Goal: Task Accomplishment & Management: Use online tool/utility

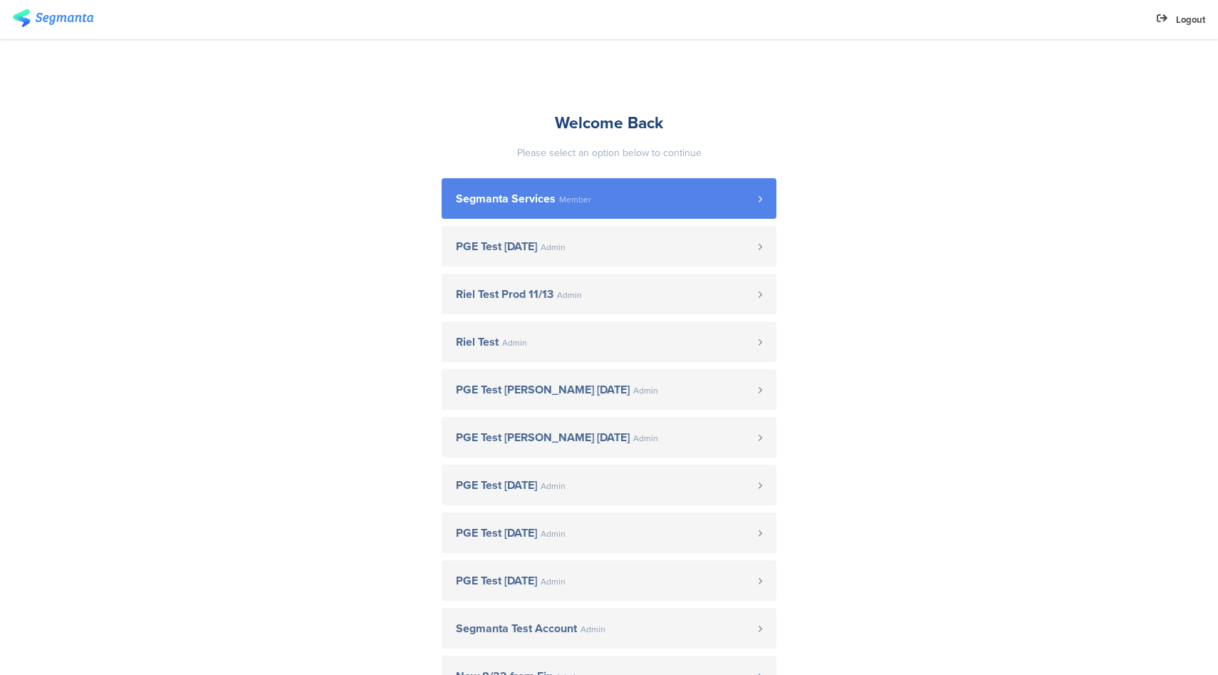
click at [498, 199] on span "Segmanta Services" at bounding box center [506, 198] width 100 height 11
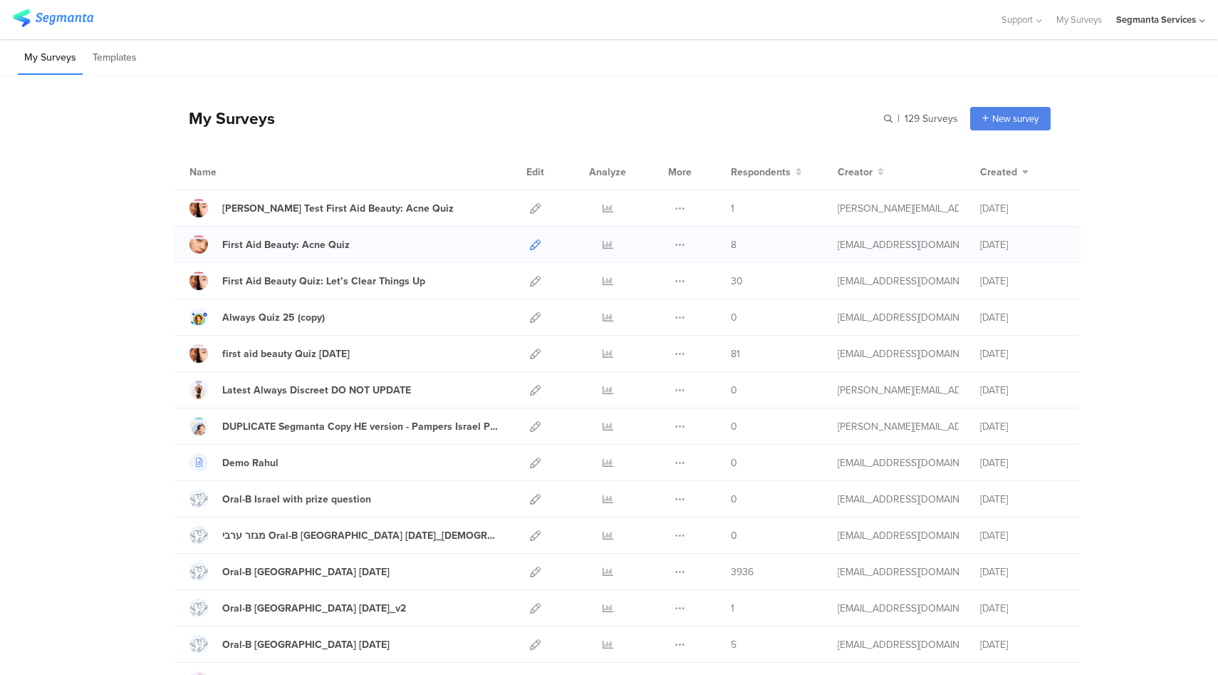
click at [530, 242] on icon at bounding box center [535, 244] width 11 height 11
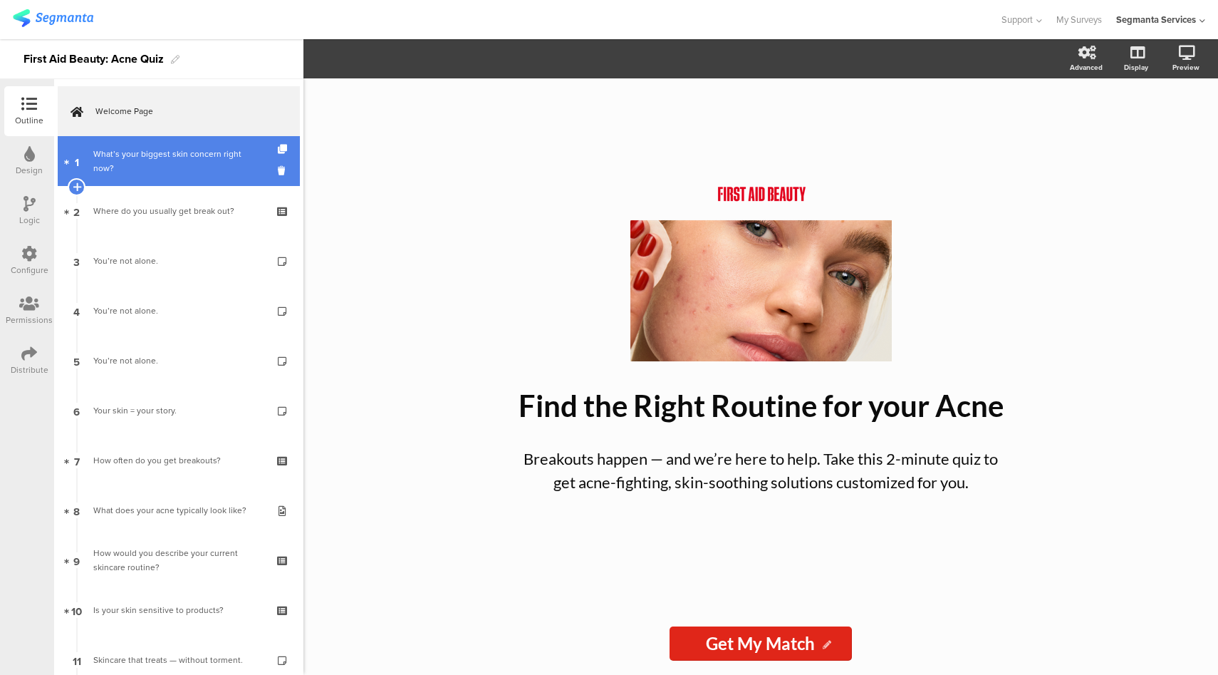
click at [175, 172] on div "What’s your biggest skin concern right now?" at bounding box center [178, 161] width 170 height 29
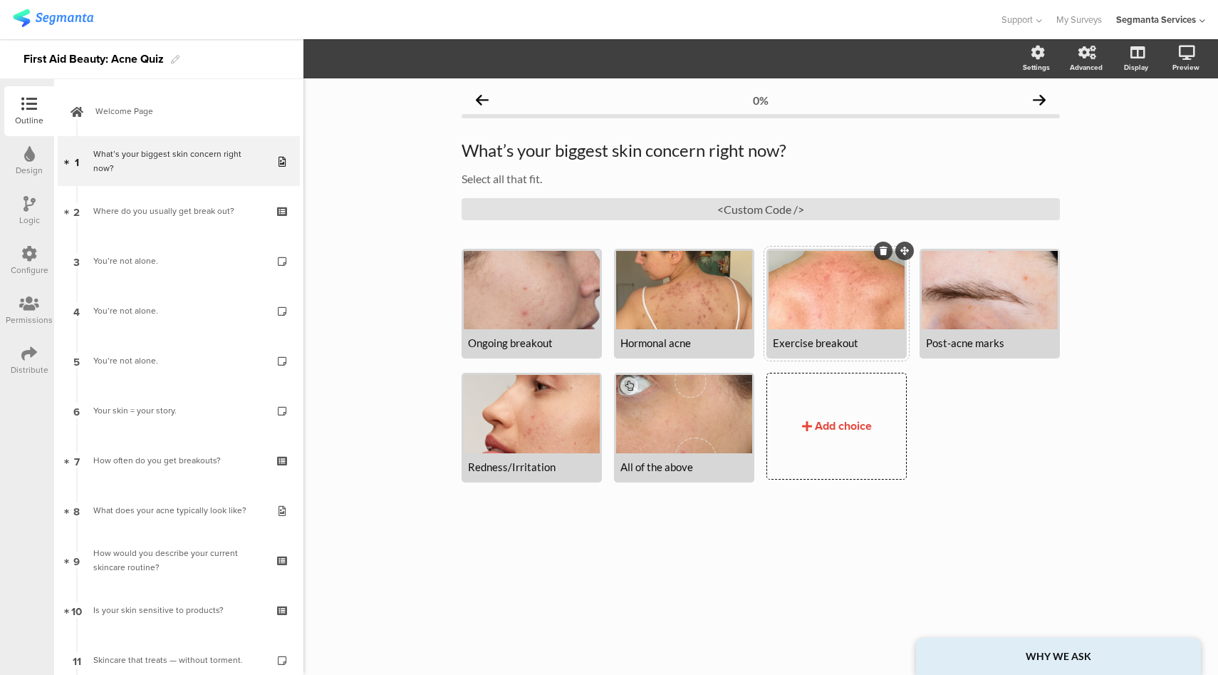
click at [839, 306] on div at bounding box center [837, 290] width 136 height 78
click at [357, 58] on icon "button" at bounding box center [352, 58] width 11 height 11
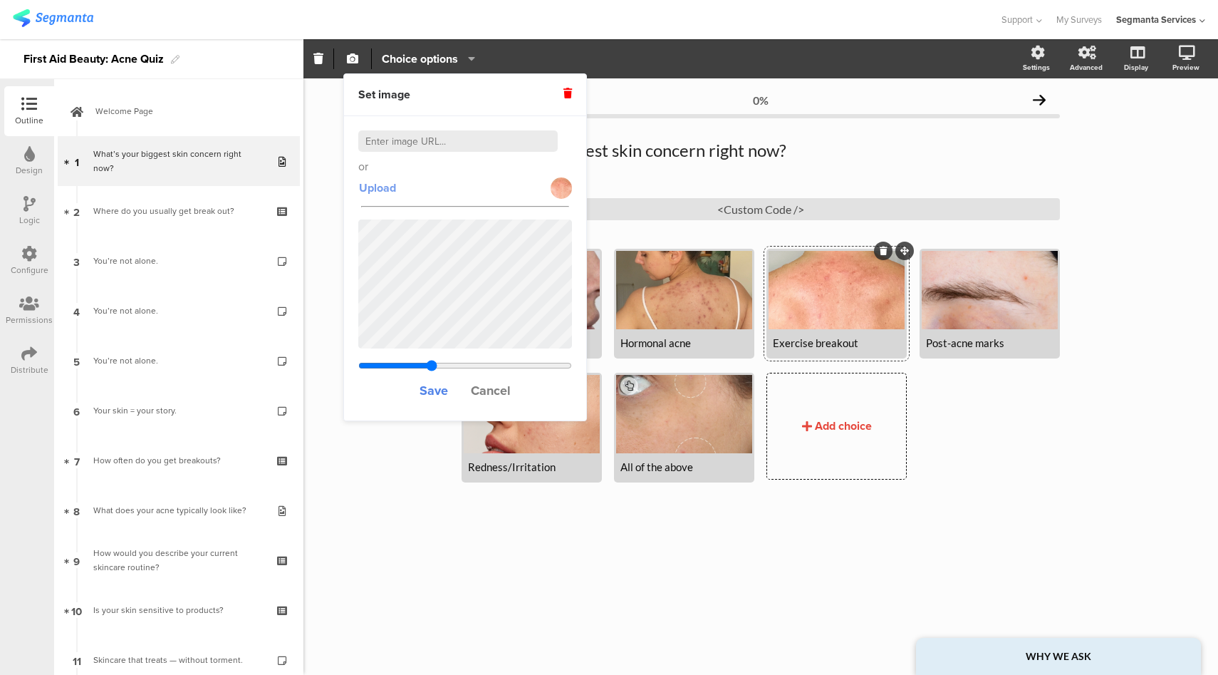
click at [382, 185] on span "Upload" at bounding box center [377, 188] width 37 height 16
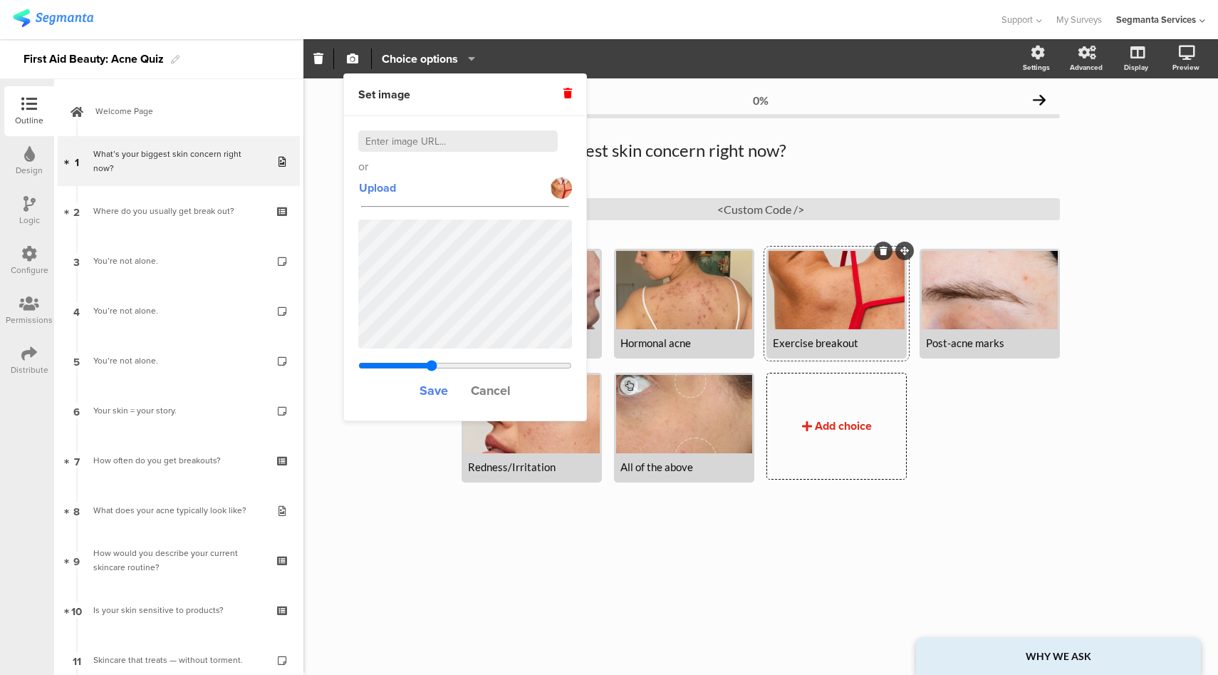
type input "0.555777777777778"
click at [441, 393] on span "Save" at bounding box center [434, 390] width 29 height 19
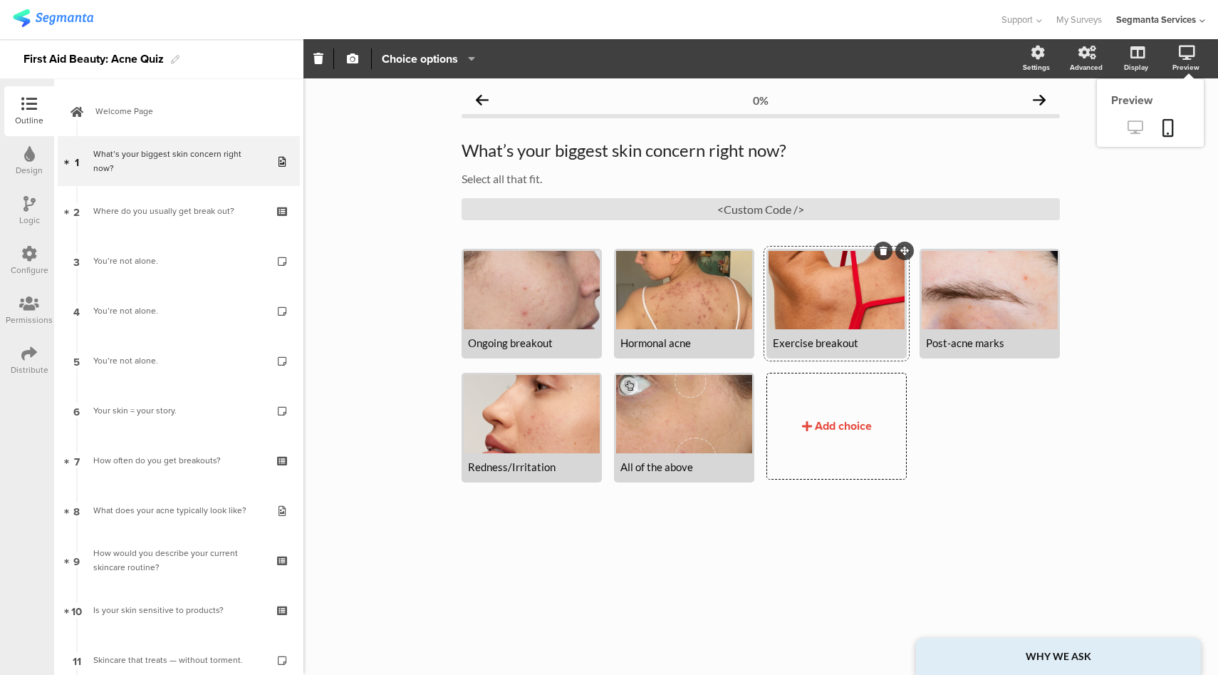
click at [1135, 125] on icon at bounding box center [1135, 127] width 15 height 14
click at [542, 282] on div at bounding box center [532, 290] width 136 height 78
click at [353, 62] on icon "button" at bounding box center [352, 58] width 11 height 11
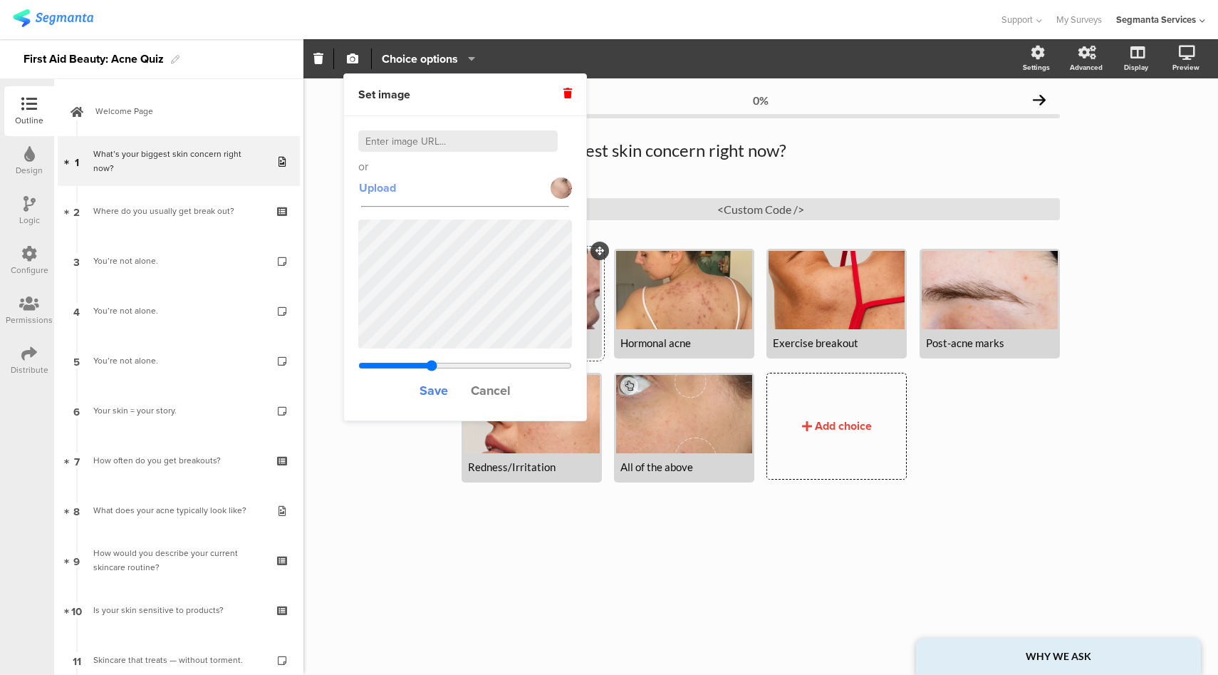
click at [388, 193] on span "Upload" at bounding box center [377, 188] width 37 height 16
click at [442, 393] on span "Save" at bounding box center [434, 390] width 29 height 19
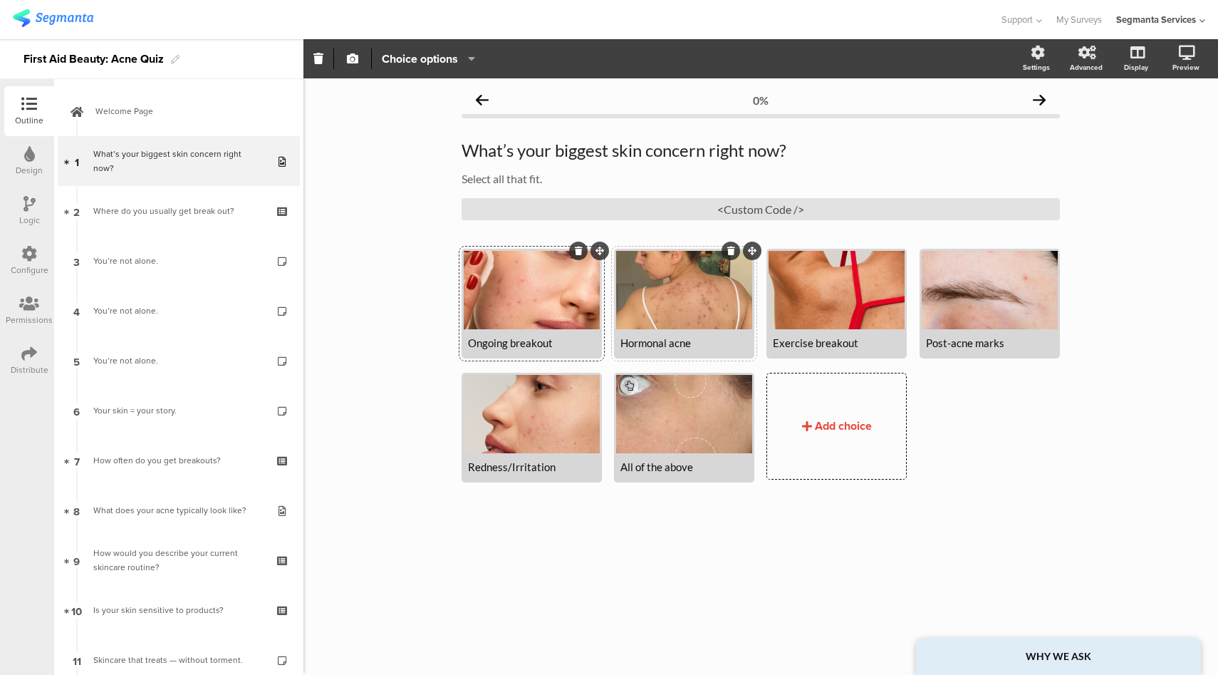
click at [680, 305] on div at bounding box center [684, 290] width 136 height 78
click at [352, 63] on icon "button" at bounding box center [352, 58] width 11 height 11
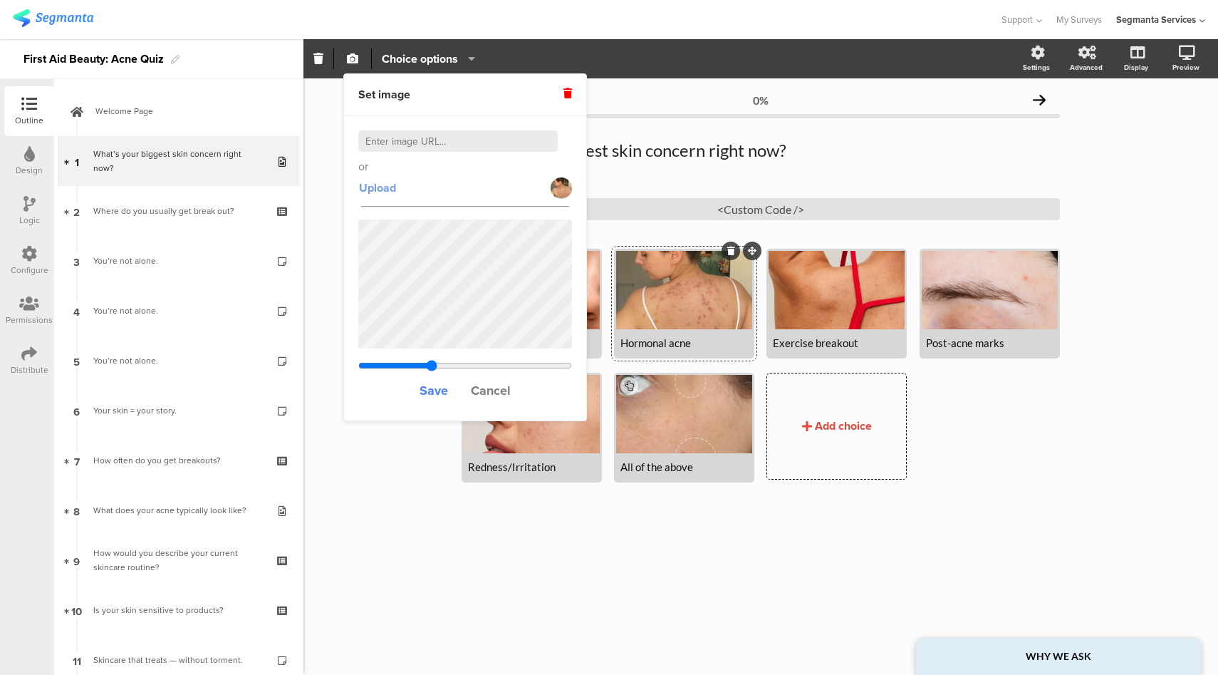
click at [385, 188] on span "Upload" at bounding box center [377, 188] width 37 height 16
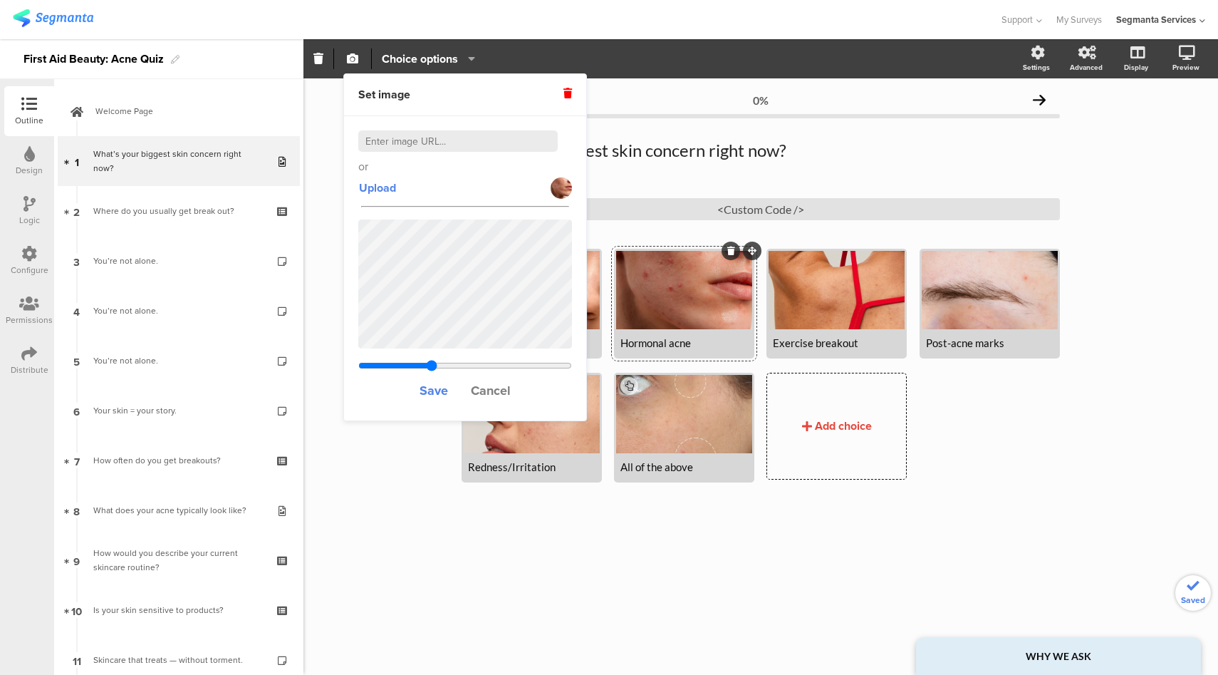
type input "0.555777777777778"
click at [433, 389] on span "Save" at bounding box center [434, 390] width 29 height 19
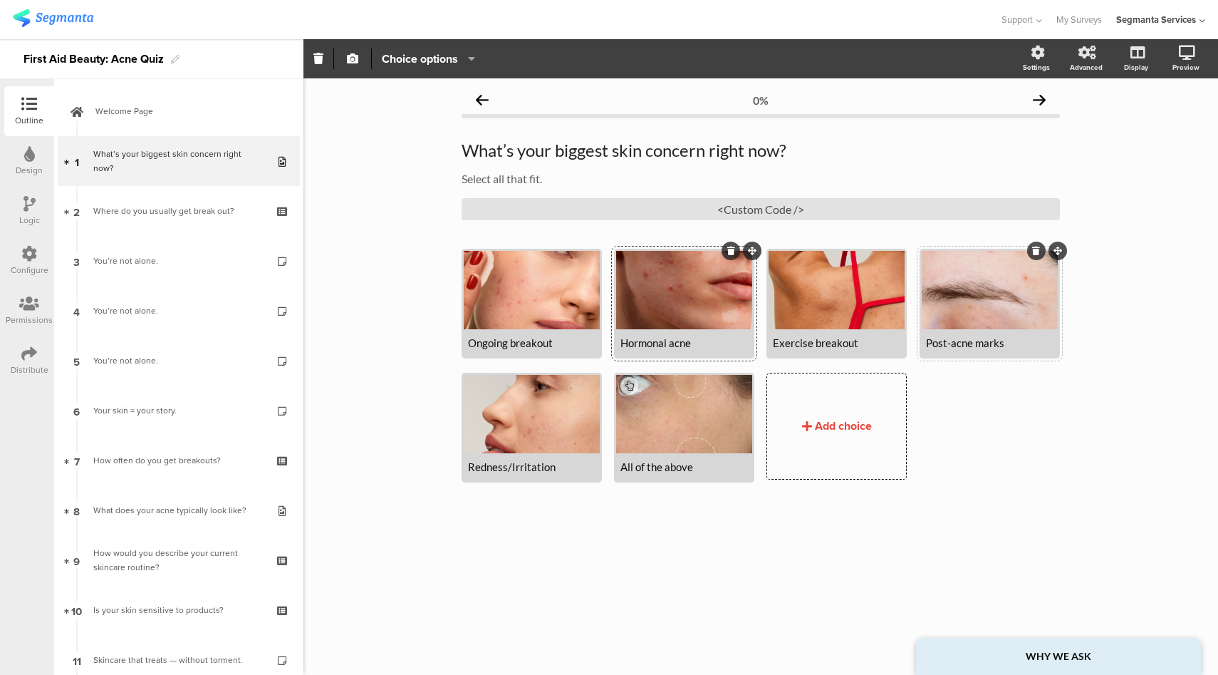
click at [995, 302] on div at bounding box center [990, 290] width 136 height 78
click at [357, 55] on icon "button" at bounding box center [352, 58] width 11 height 11
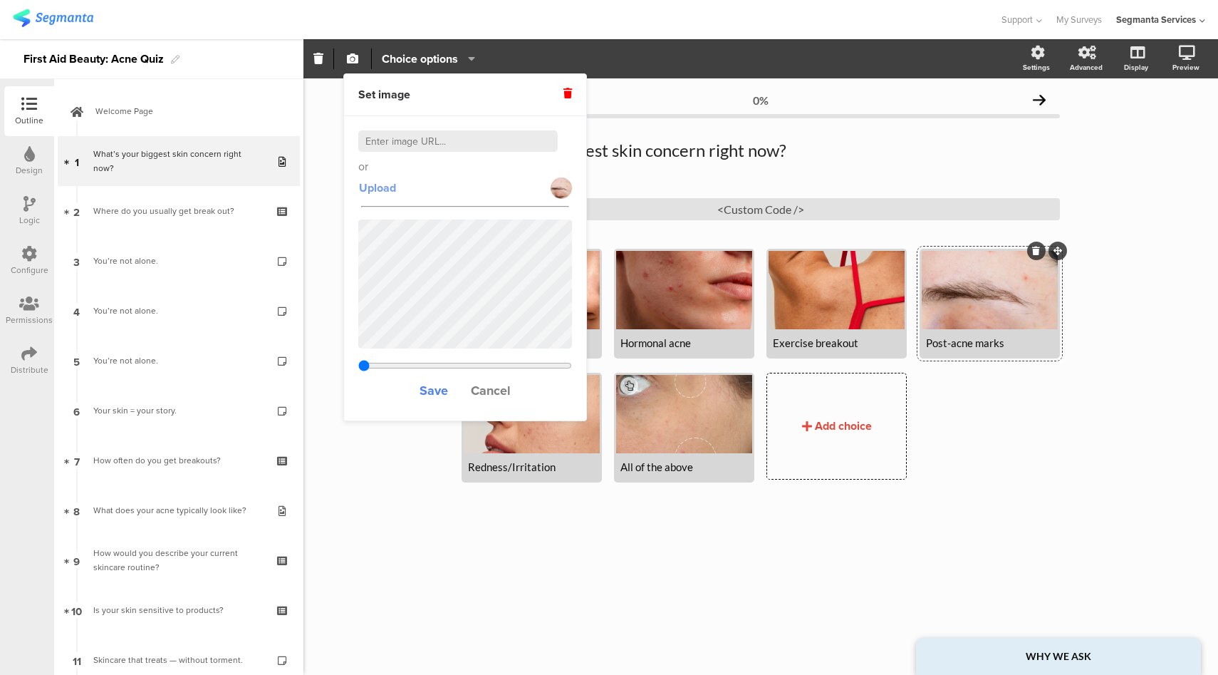
click at [383, 188] on span "Upload" at bounding box center [377, 188] width 37 height 16
type input "0.4"
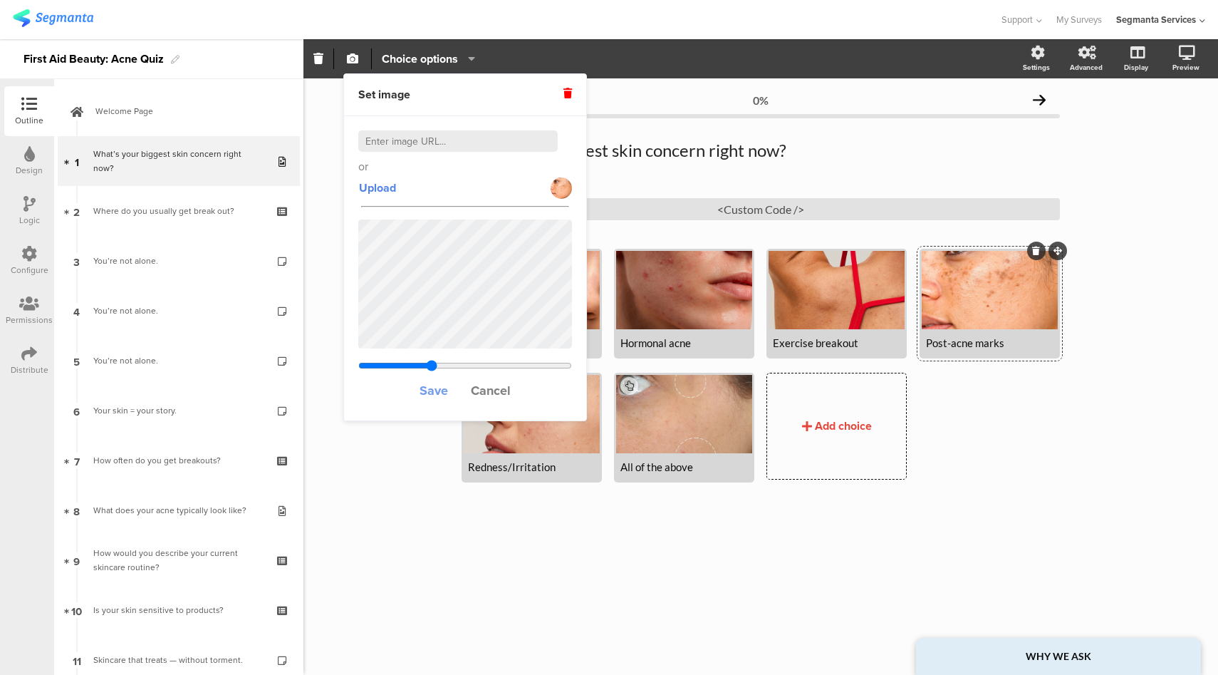
click at [435, 389] on span "Save" at bounding box center [434, 390] width 29 height 19
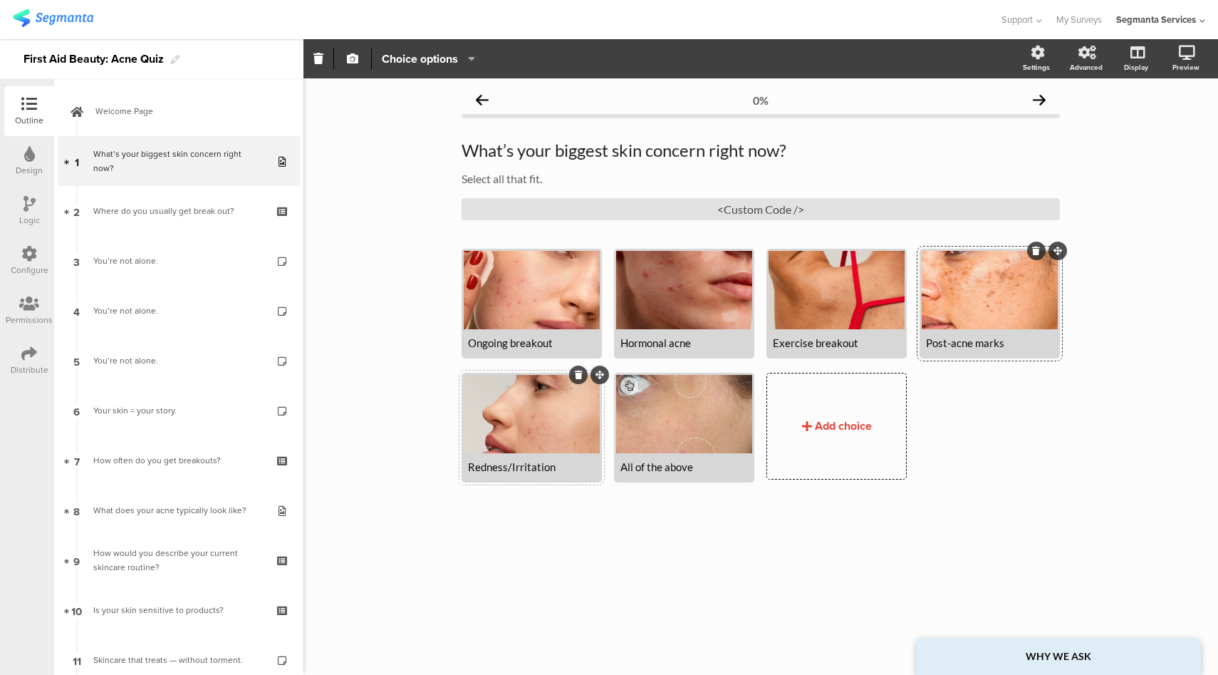
click at [491, 440] on div at bounding box center [532, 414] width 136 height 78
click at [353, 63] on icon "button" at bounding box center [352, 58] width 11 height 11
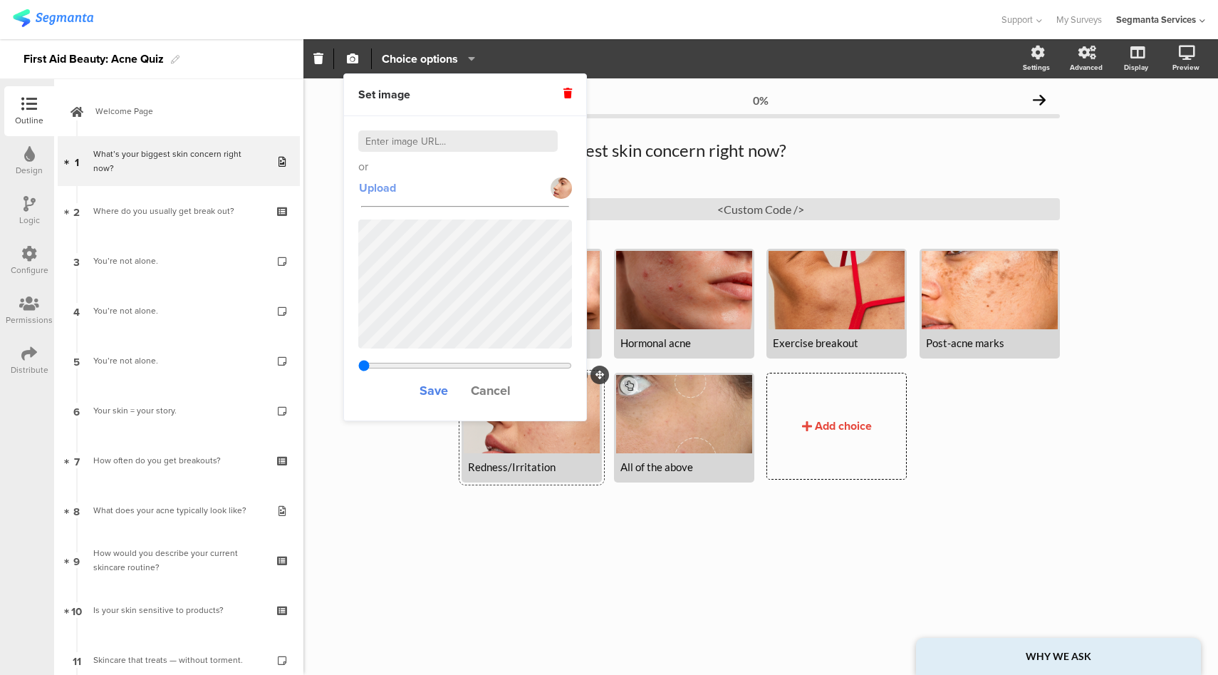
click at [381, 189] on span "Upload" at bounding box center [377, 188] width 37 height 16
type input "0.555777777777778"
click at [433, 389] on span "Save" at bounding box center [434, 390] width 29 height 19
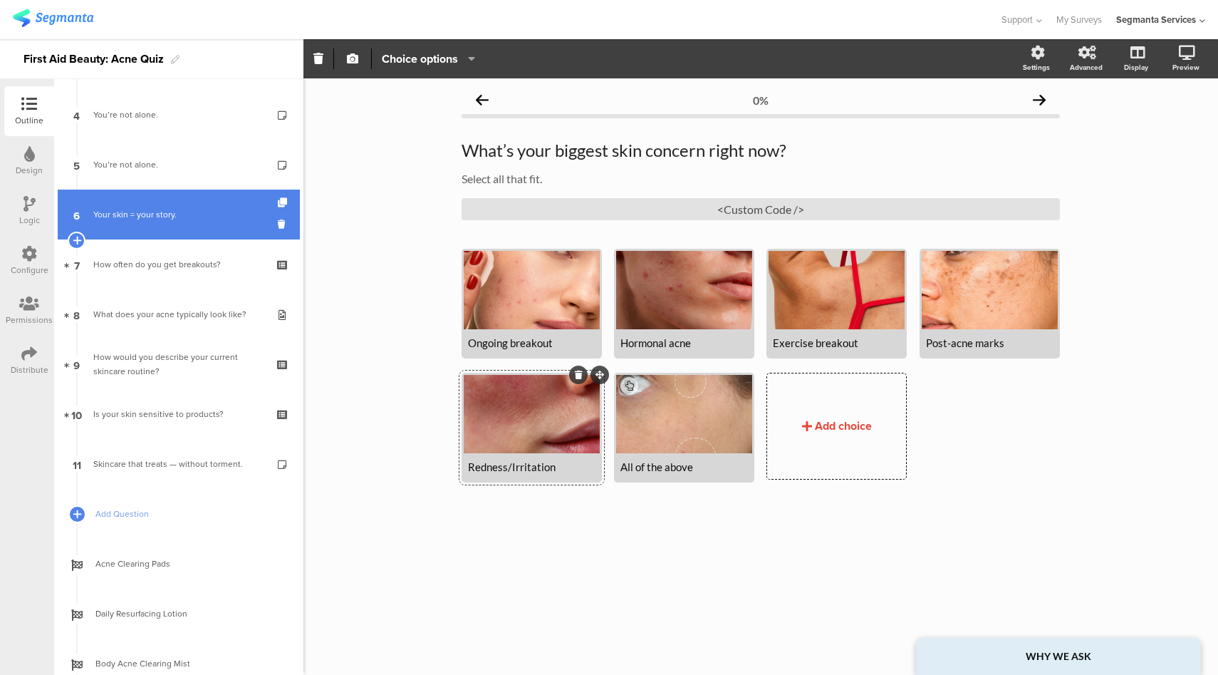
scroll to position [200, 0]
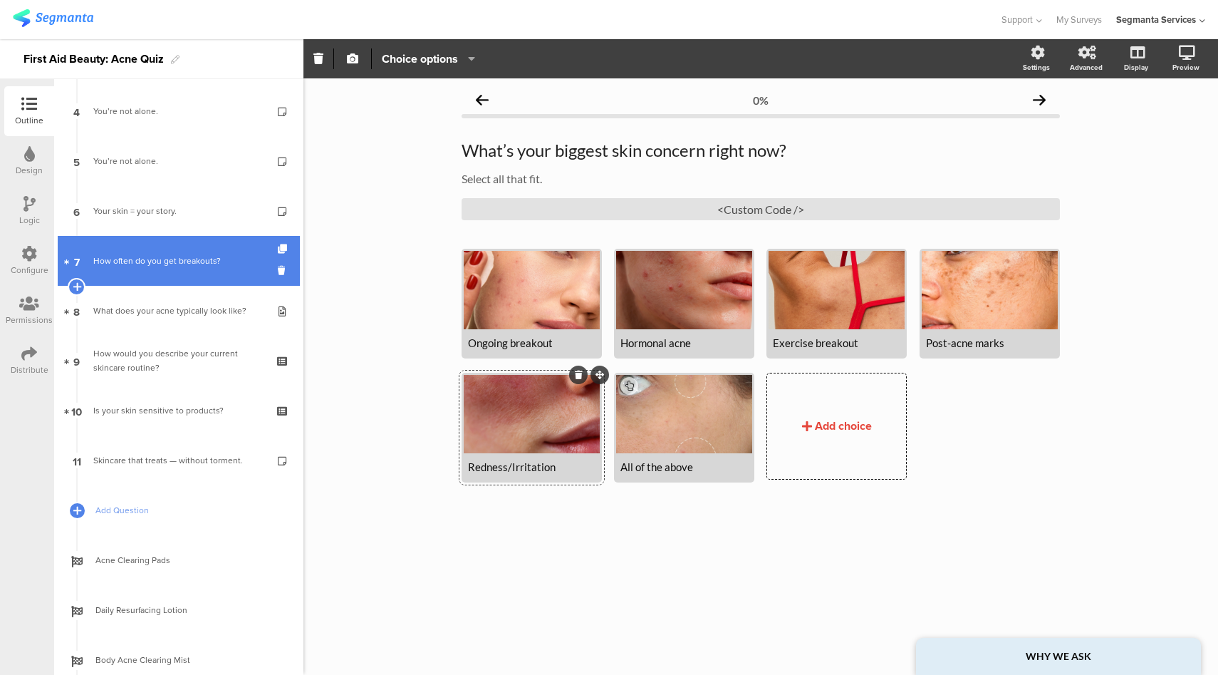
click at [195, 275] on link "7 How often do you get breakouts?" at bounding box center [179, 261] width 242 height 50
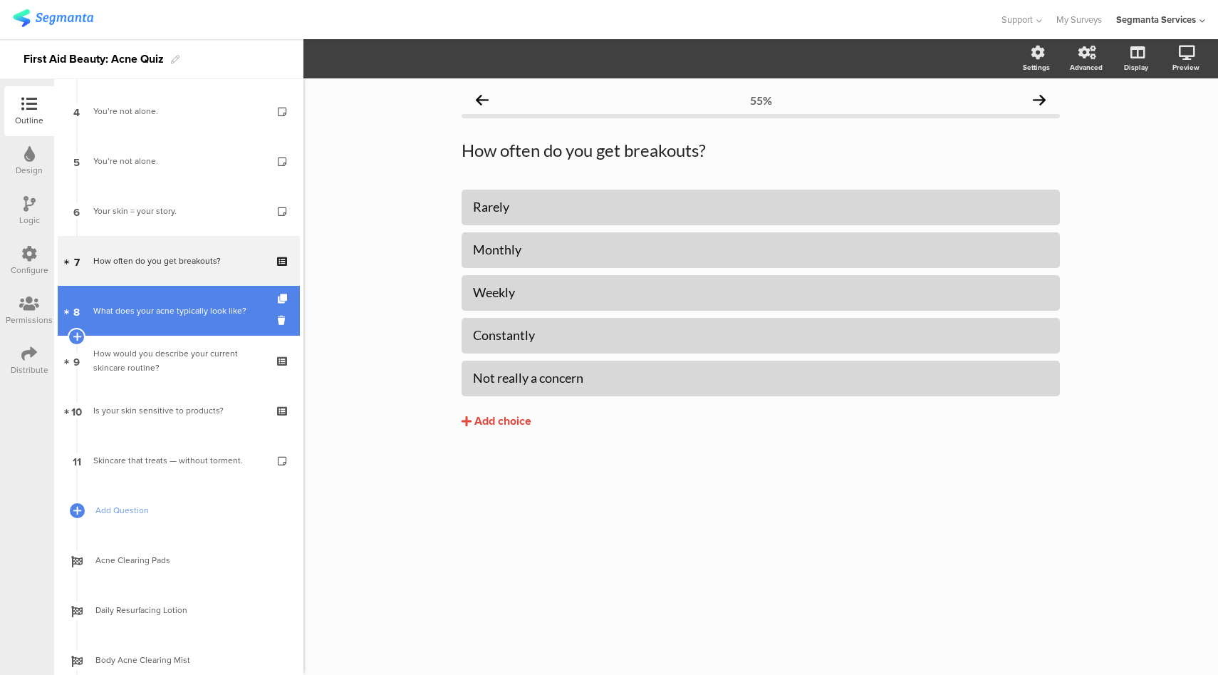
click at [193, 319] on link "8 What does your acne typically look like?" at bounding box center [179, 311] width 242 height 50
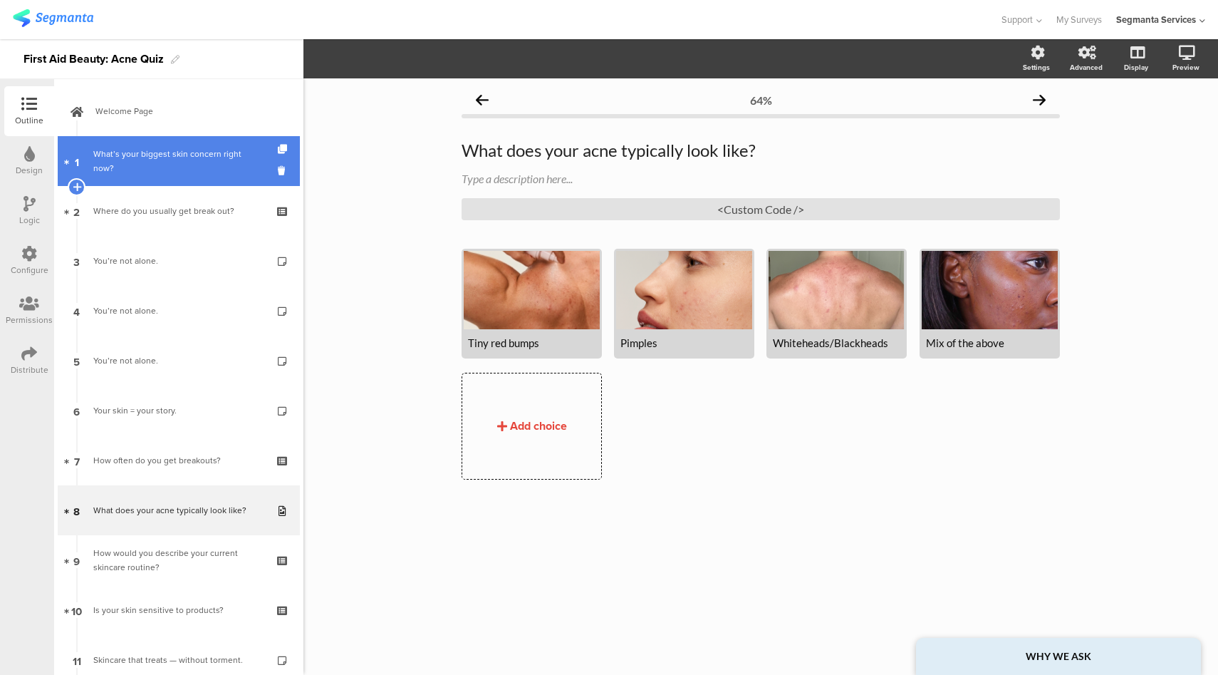
click at [190, 160] on div "What’s your biggest skin concern right now?" at bounding box center [178, 161] width 170 height 29
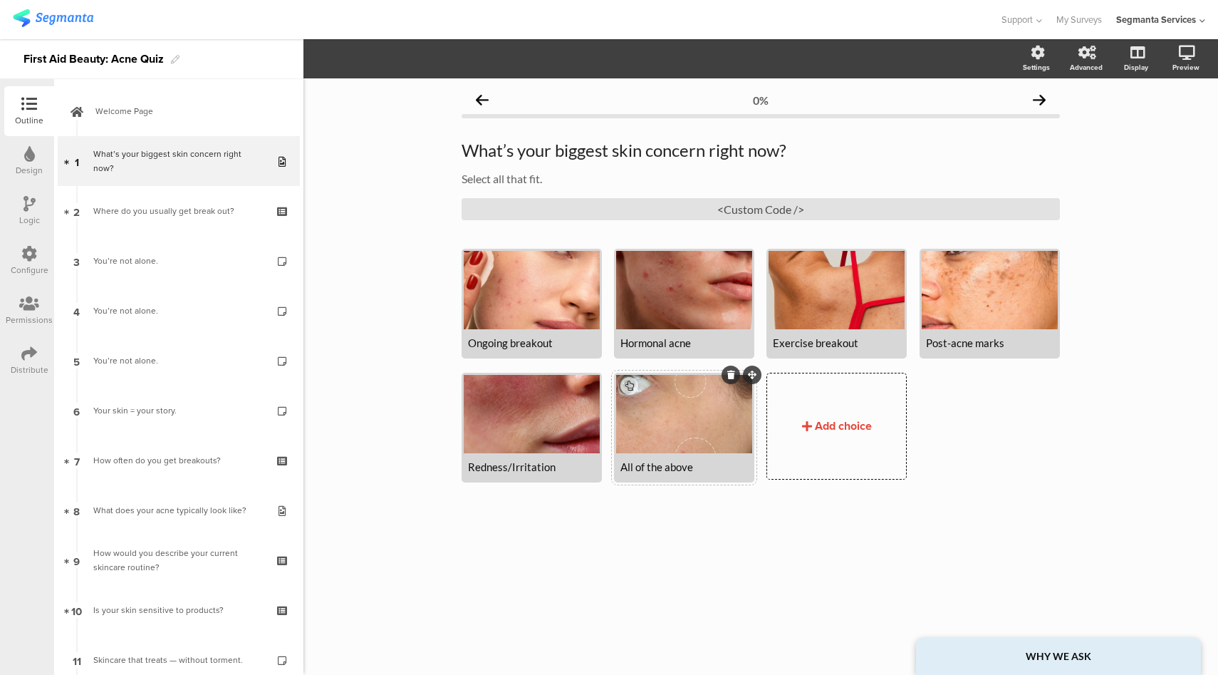
click at [670, 425] on div at bounding box center [684, 414] width 136 height 78
click at [355, 61] on icon "button" at bounding box center [352, 58] width 11 height 11
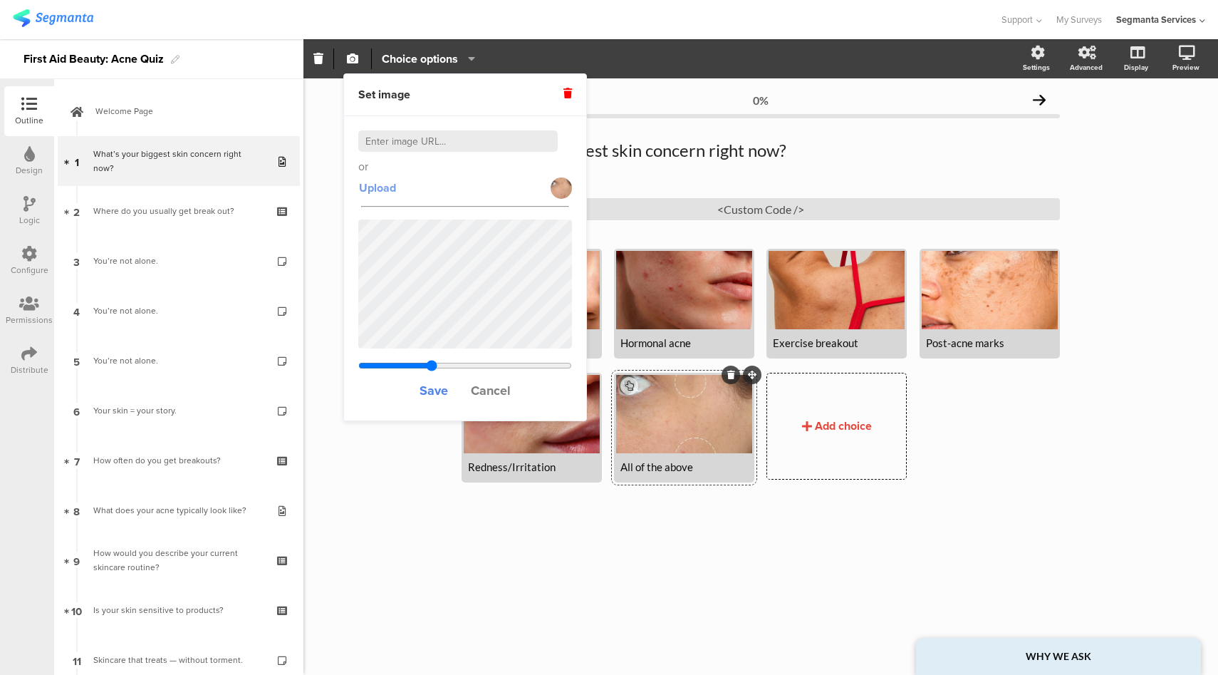
click at [382, 184] on span "Upload" at bounding box center [377, 188] width 37 height 16
click at [434, 391] on span "Save" at bounding box center [434, 390] width 29 height 19
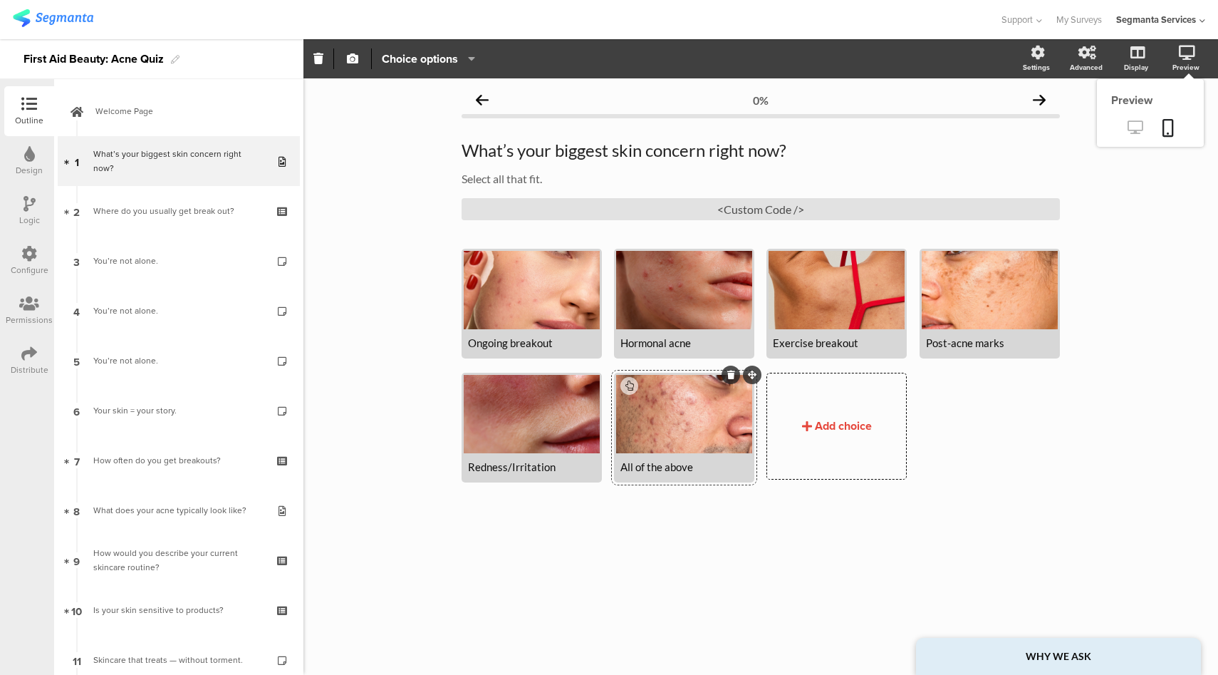
click at [1133, 132] on icon at bounding box center [1135, 127] width 15 height 14
click at [663, 429] on div at bounding box center [684, 414] width 136 height 78
click at [358, 63] on icon "button" at bounding box center [352, 58] width 11 height 11
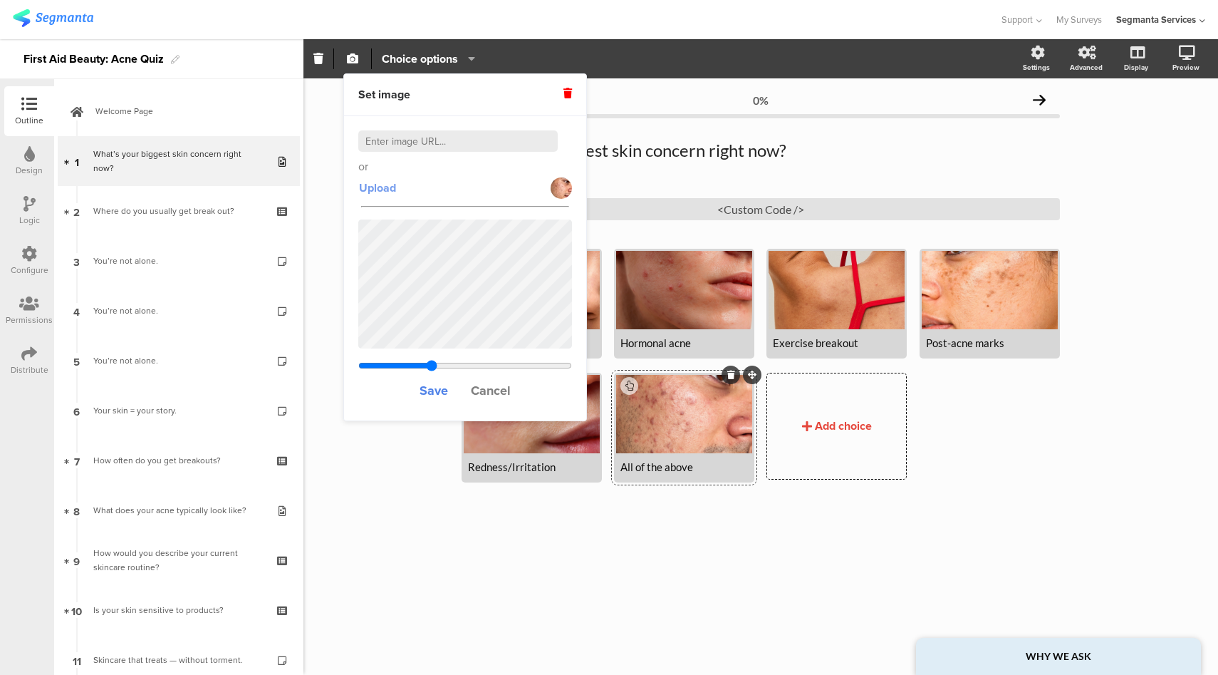
click at [395, 193] on span "Upload" at bounding box center [377, 188] width 37 height 16
type input "0.555777777777778"
click at [433, 390] on span "Save" at bounding box center [434, 390] width 29 height 19
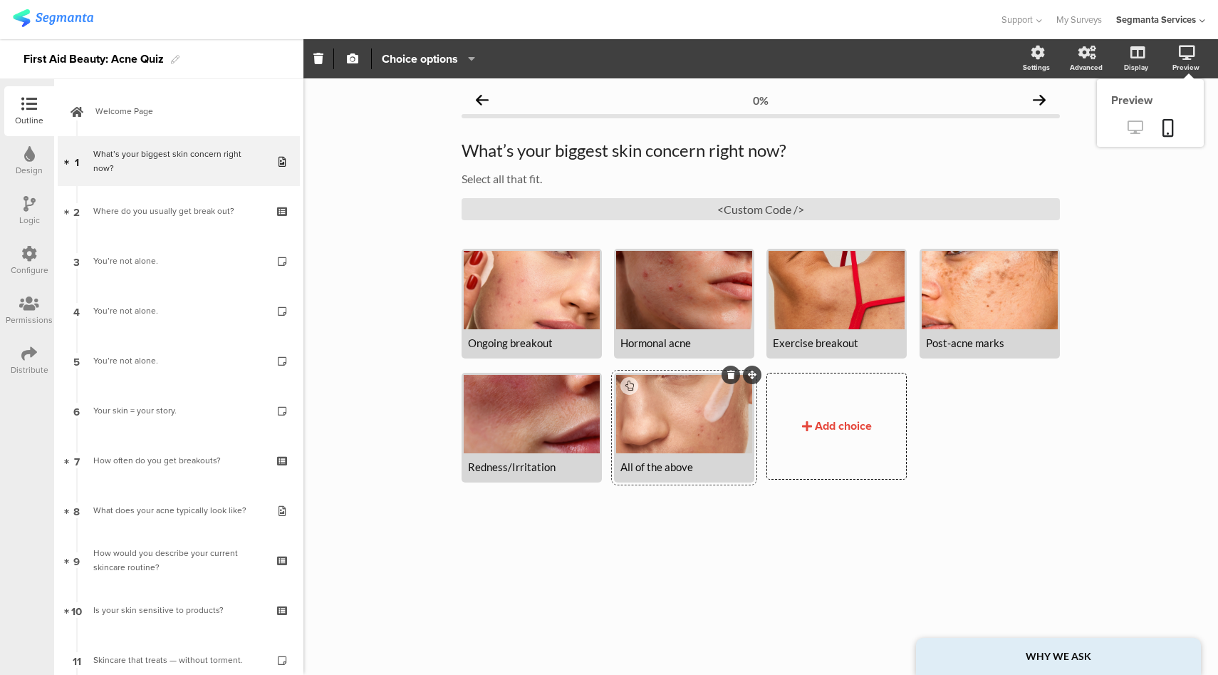
click at [1137, 133] on icon at bounding box center [1135, 127] width 15 height 14
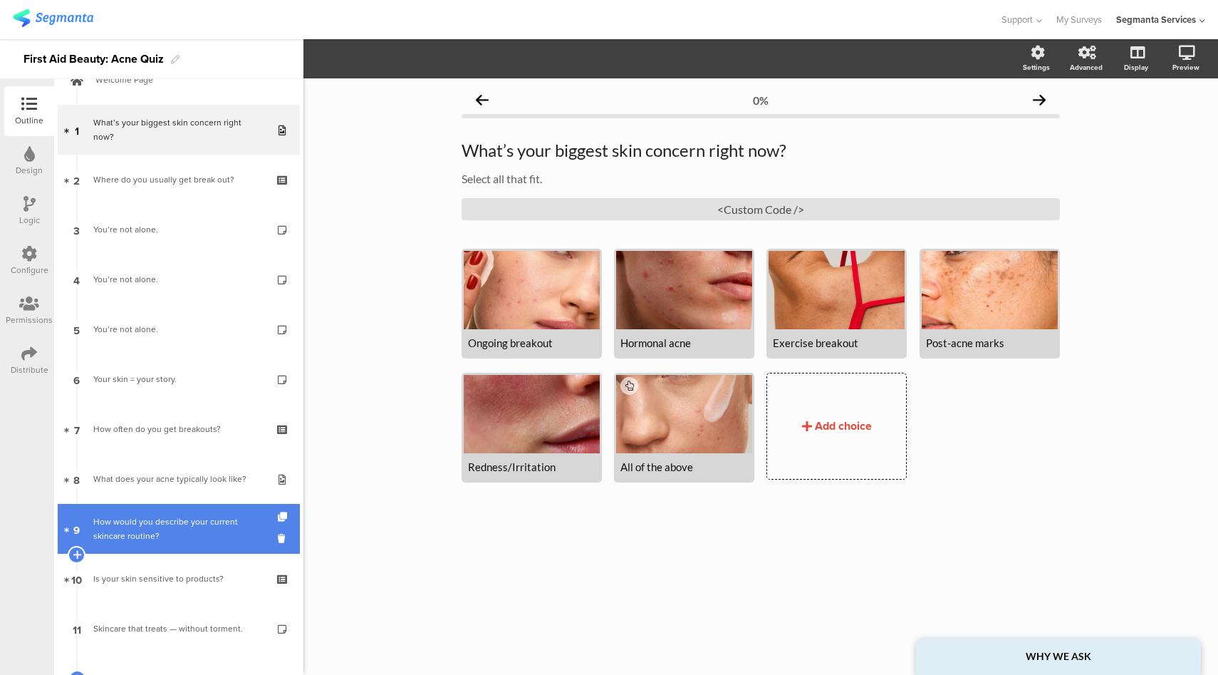
scroll to position [107, 0]
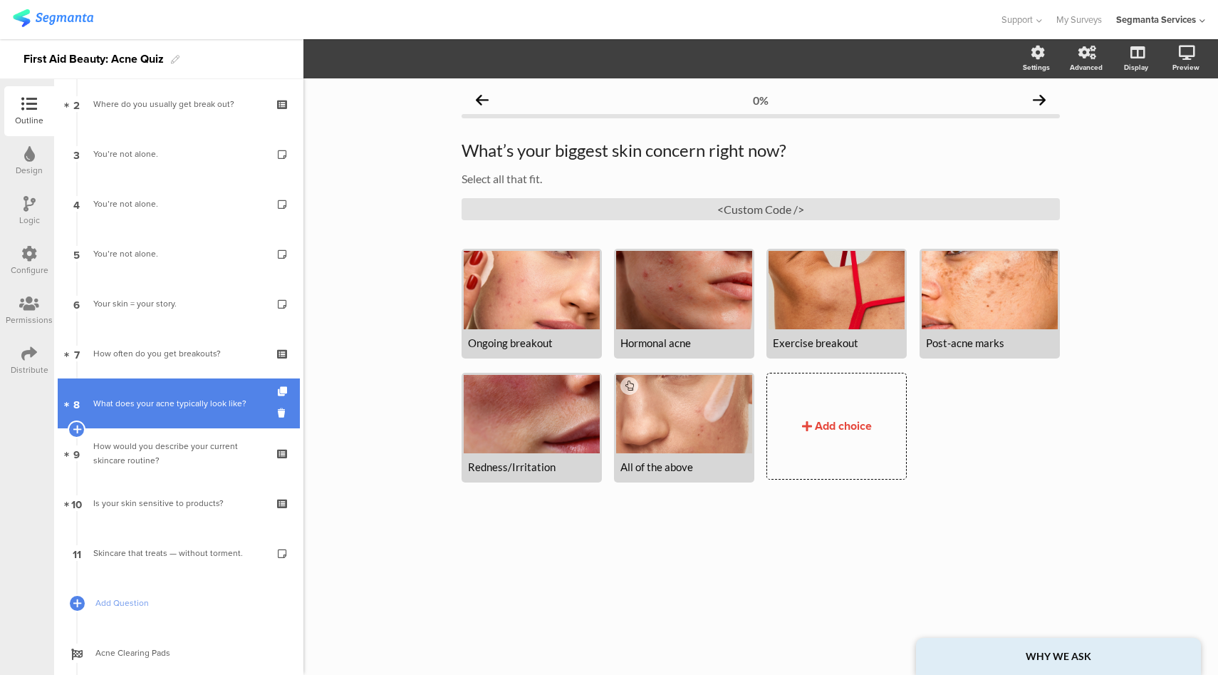
click at [191, 418] on link "8 What does your acne typically look like?" at bounding box center [179, 403] width 242 height 50
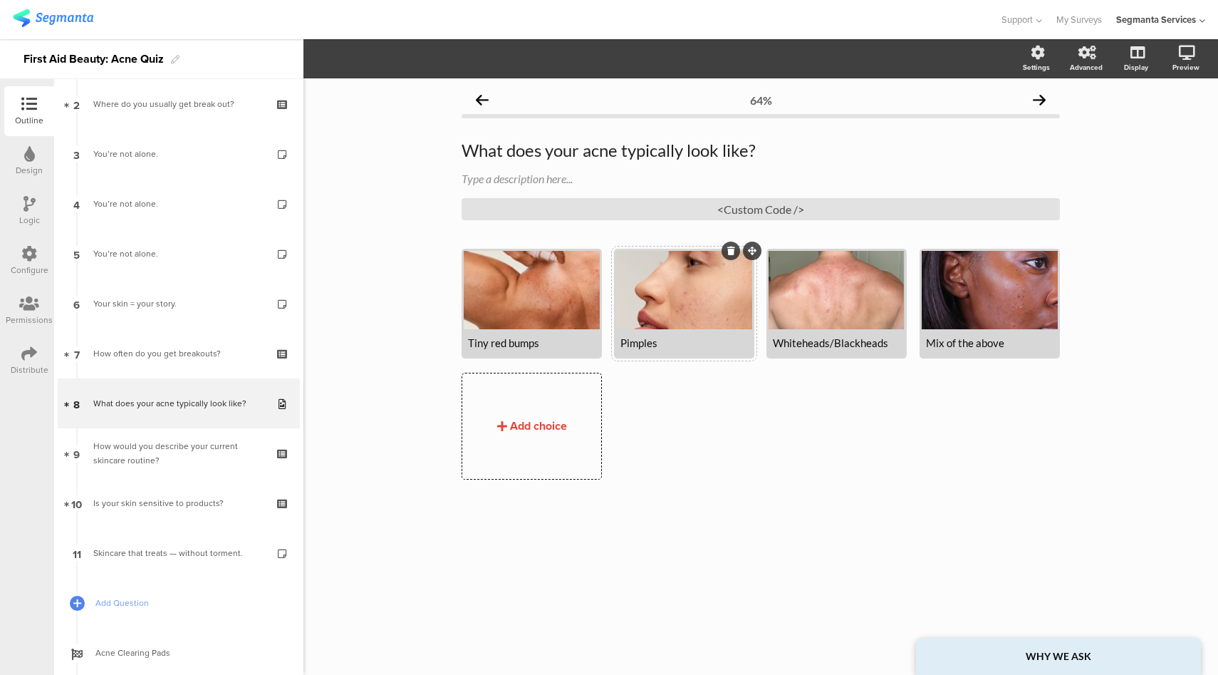
click at [659, 317] on div at bounding box center [684, 290] width 136 height 78
click at [357, 63] on icon "button" at bounding box center [352, 58] width 11 height 11
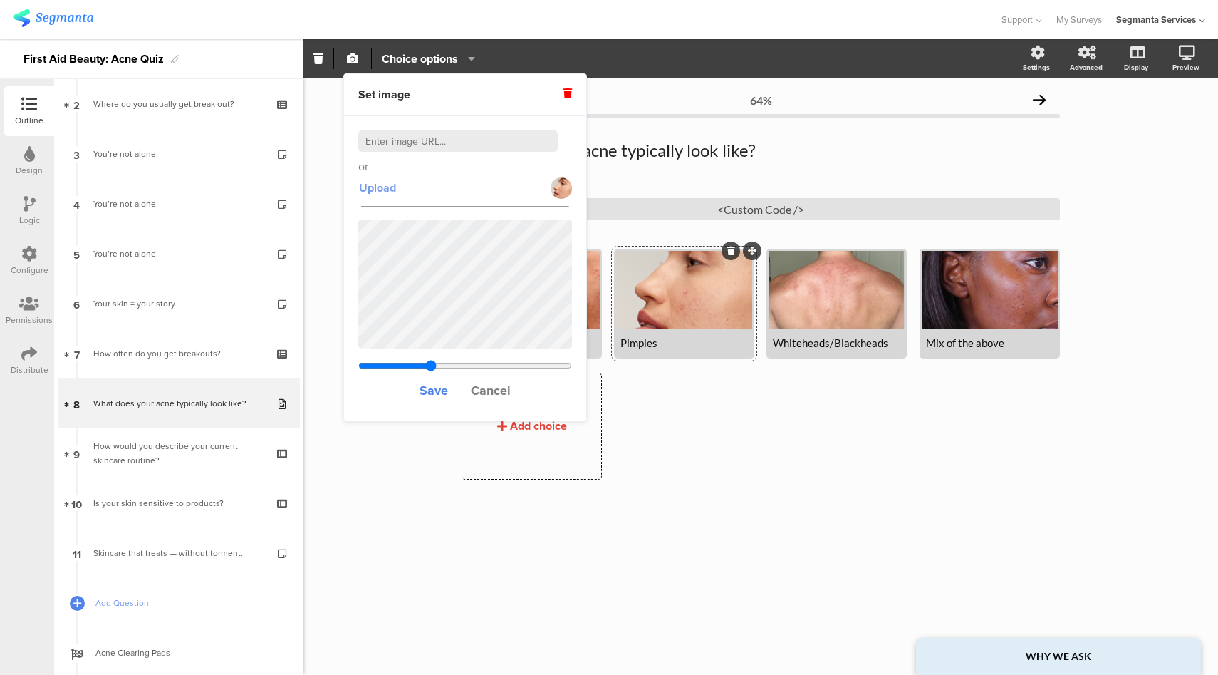
click at [388, 192] on span "Upload" at bounding box center [377, 188] width 37 height 16
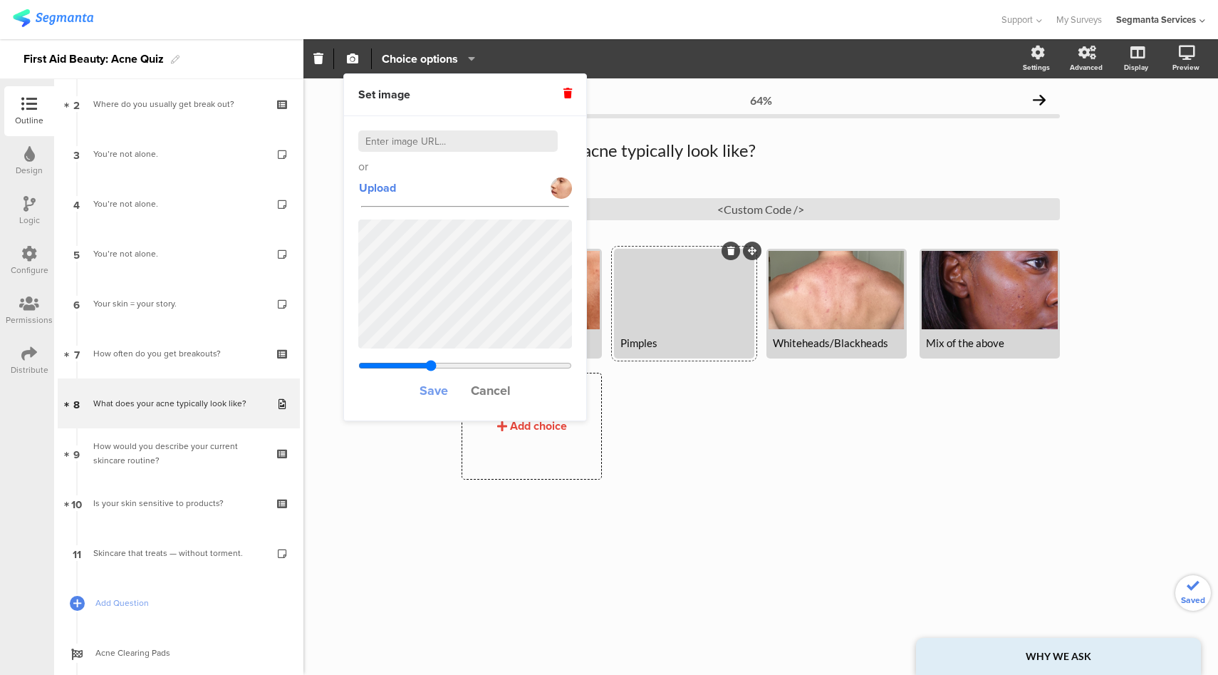
type input "0.555777777777778"
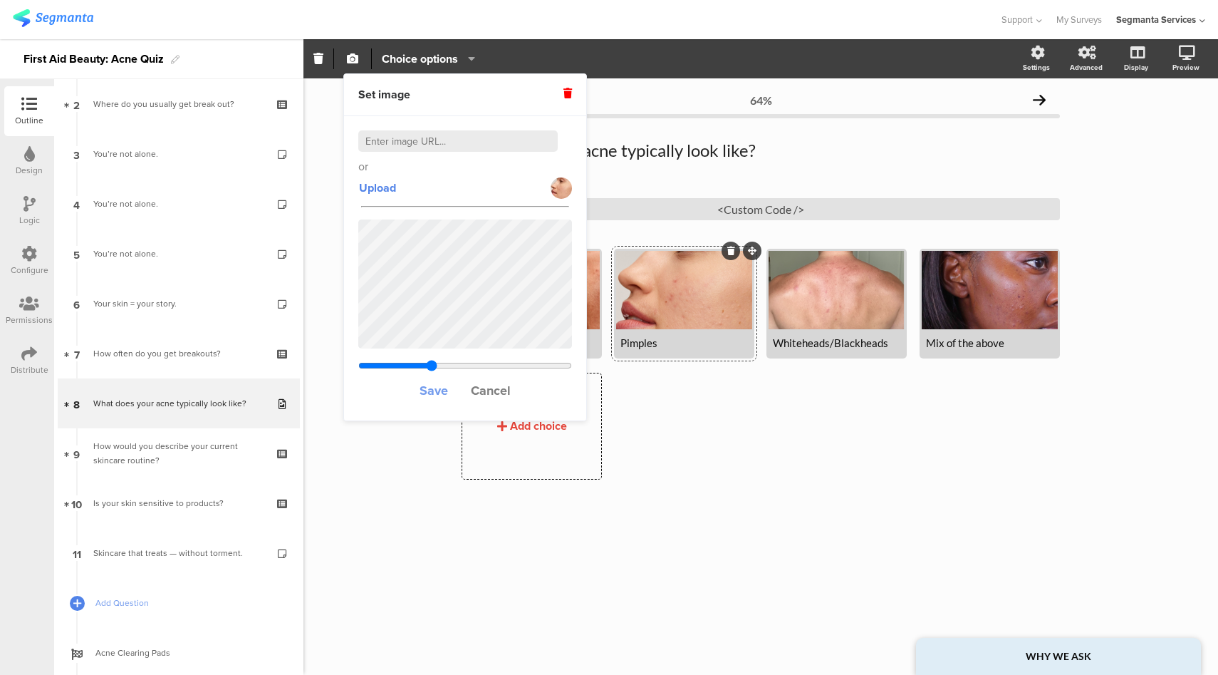
click at [437, 396] on span "Save" at bounding box center [434, 390] width 29 height 19
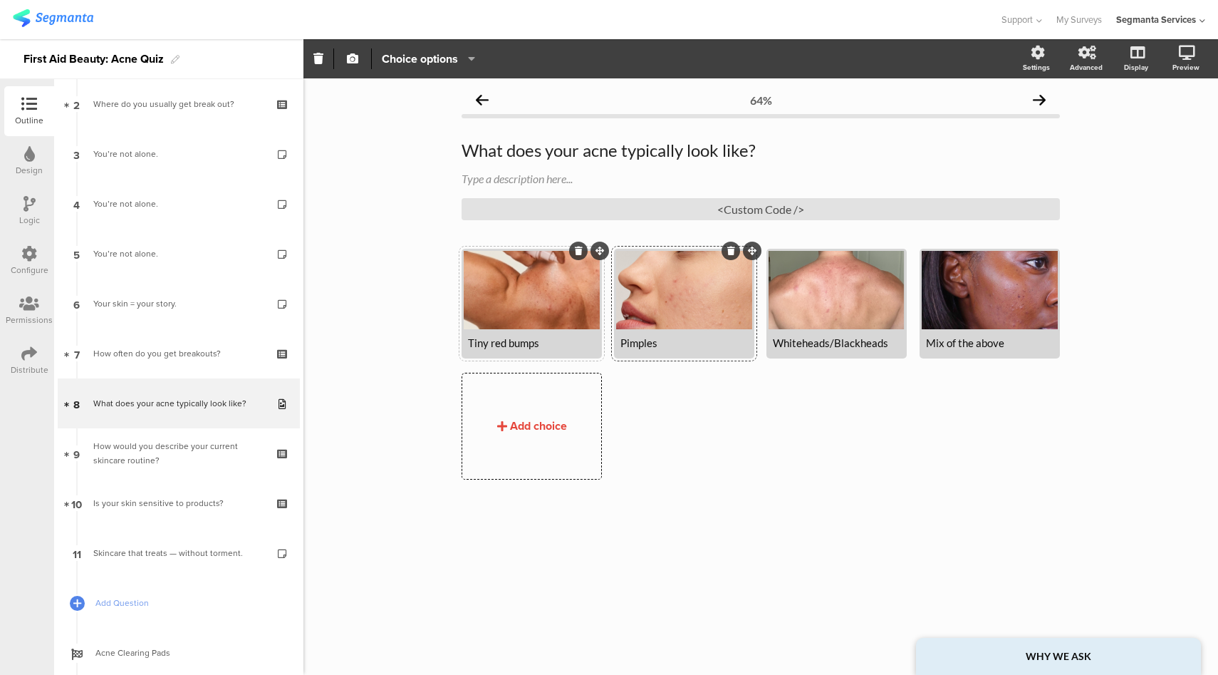
click at [502, 289] on div at bounding box center [532, 290] width 136 height 78
click at [358, 63] on icon "button" at bounding box center [352, 58] width 11 height 11
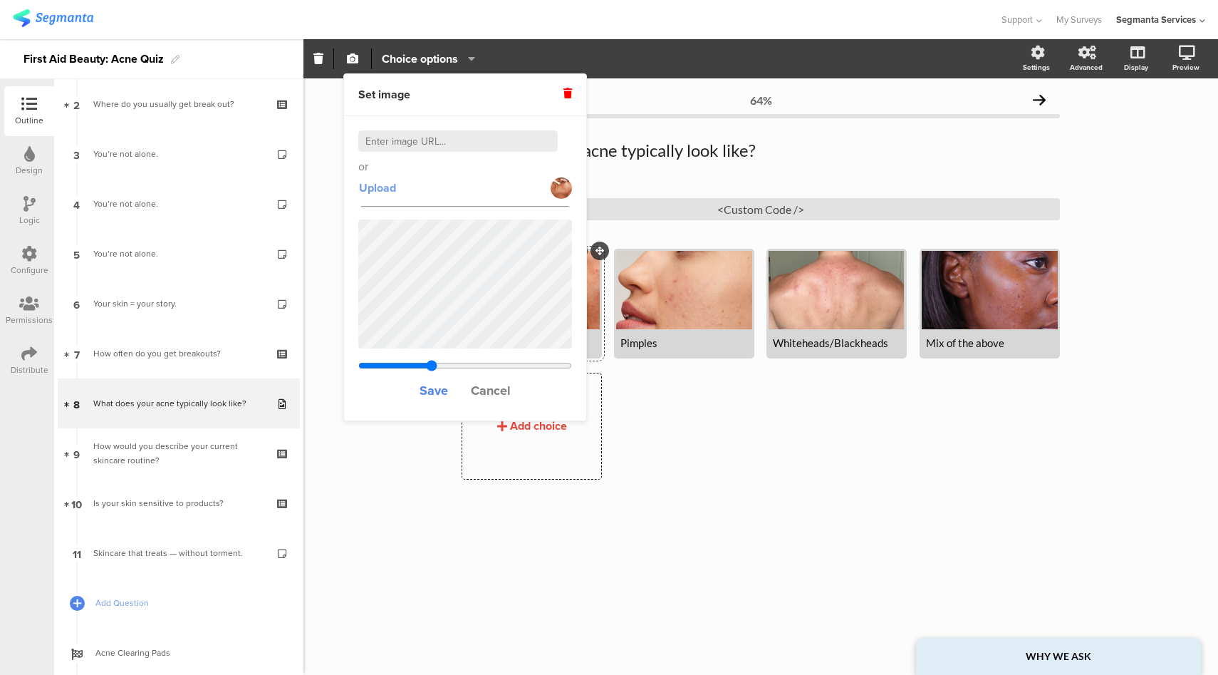
click at [383, 181] on span "Upload" at bounding box center [377, 188] width 37 height 16
type input "0.555777777777778"
click at [435, 390] on span "Save" at bounding box center [434, 390] width 29 height 19
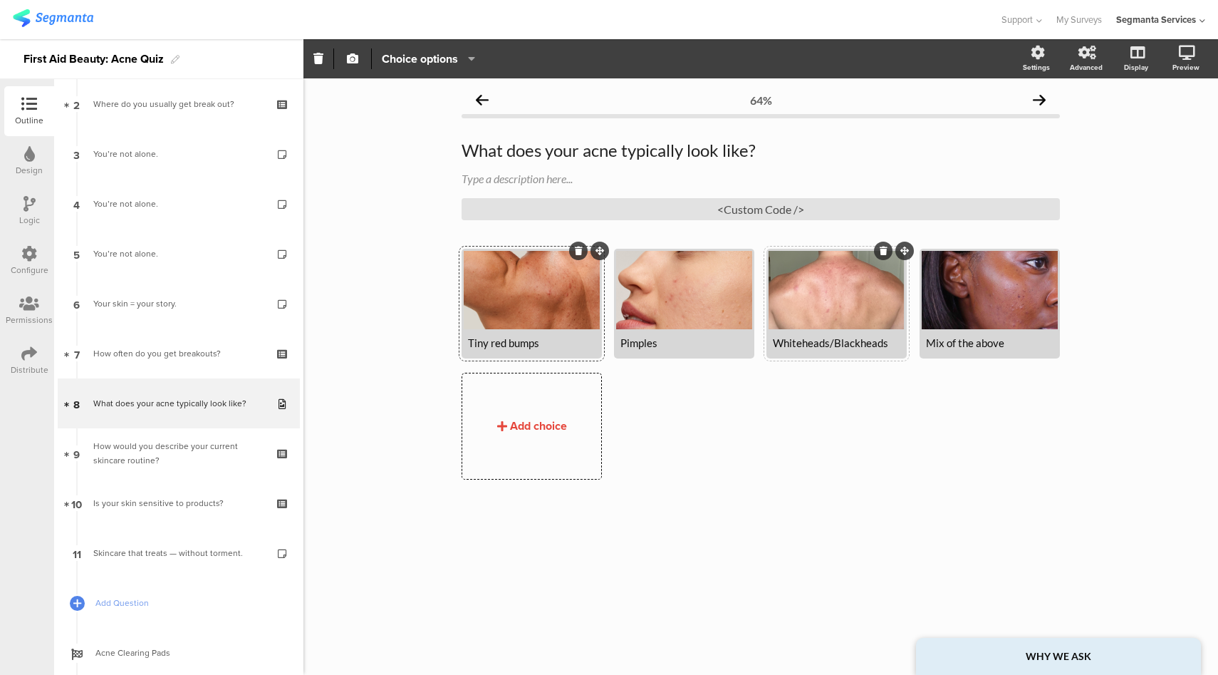
click at [841, 291] on div at bounding box center [837, 290] width 136 height 78
click at [357, 58] on icon "button" at bounding box center [352, 58] width 11 height 11
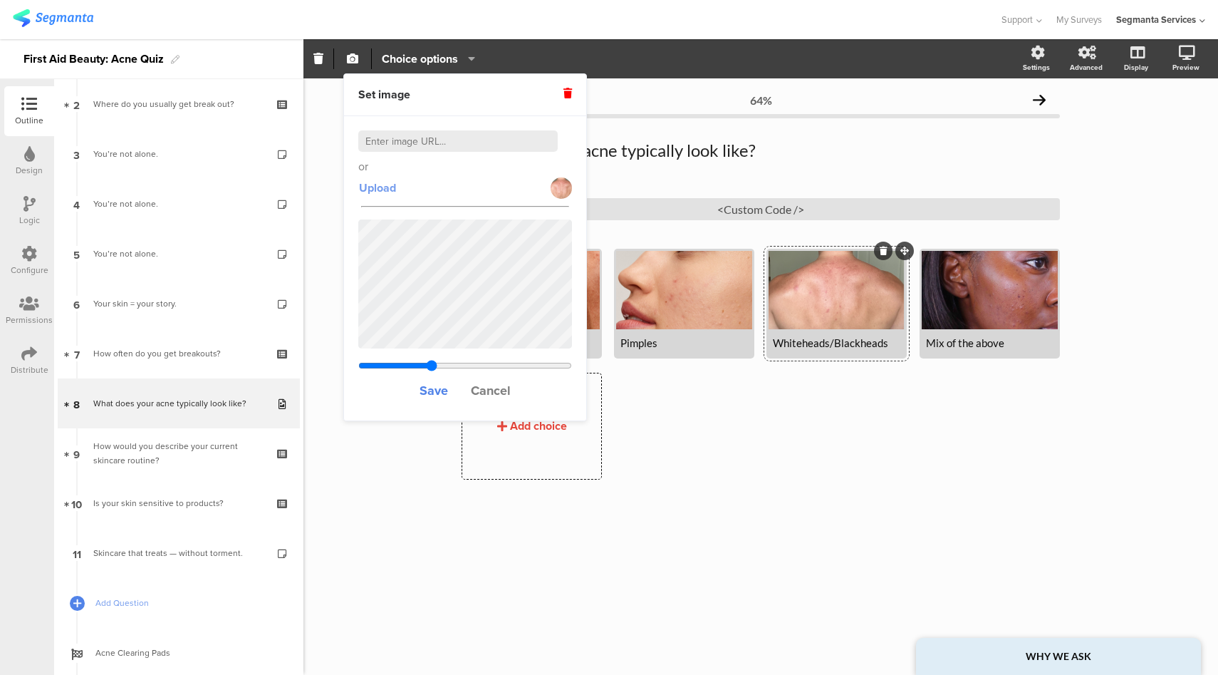
click at [390, 187] on span "Upload" at bounding box center [377, 188] width 37 height 16
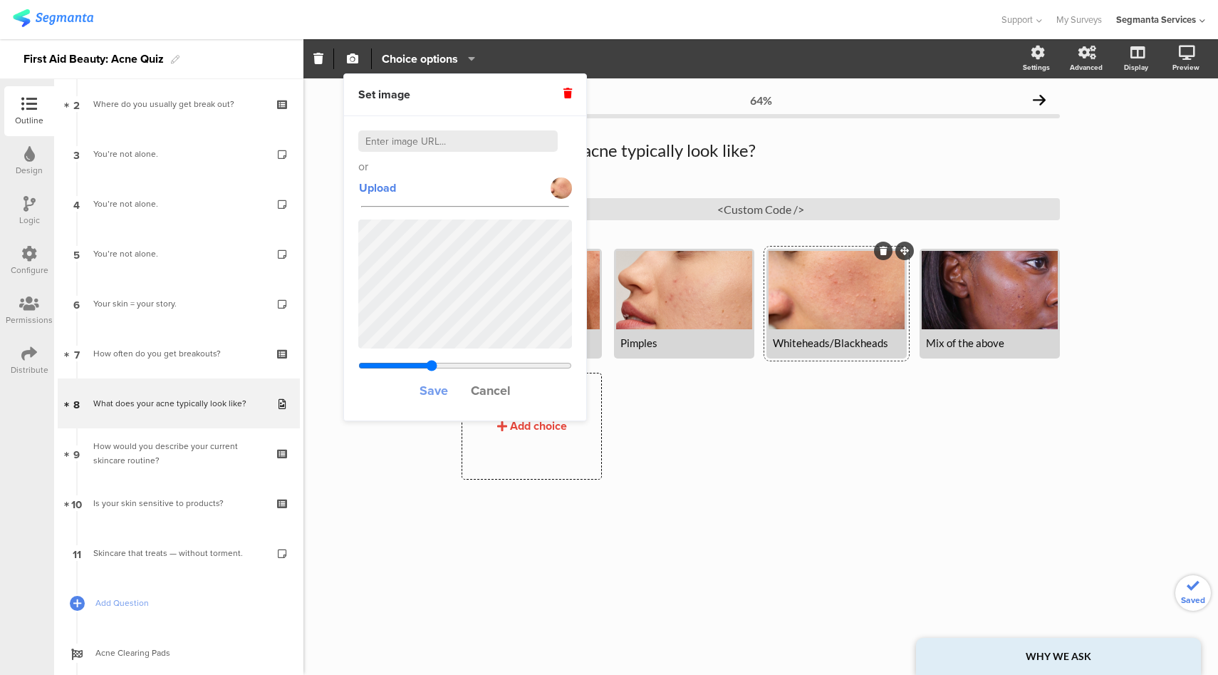
type input "0.555777777777778"
click at [430, 393] on span "Save" at bounding box center [434, 390] width 29 height 19
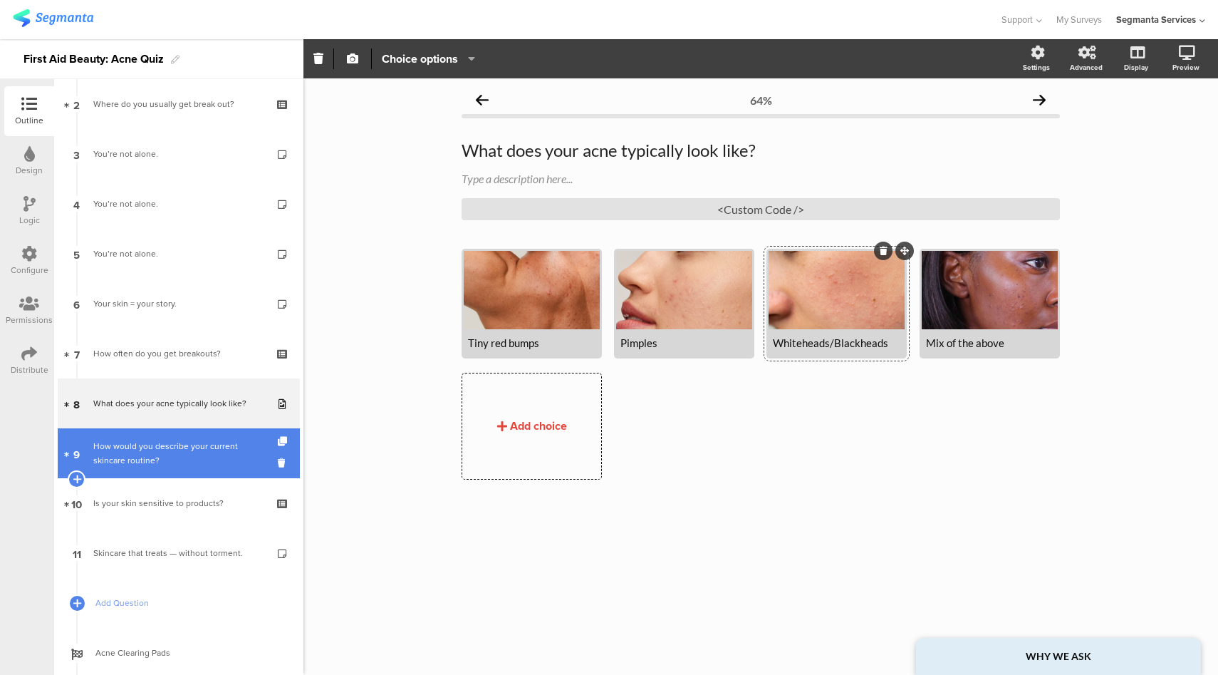
click at [178, 456] on div "How would you describe your current skincare routine?" at bounding box center [178, 453] width 170 height 29
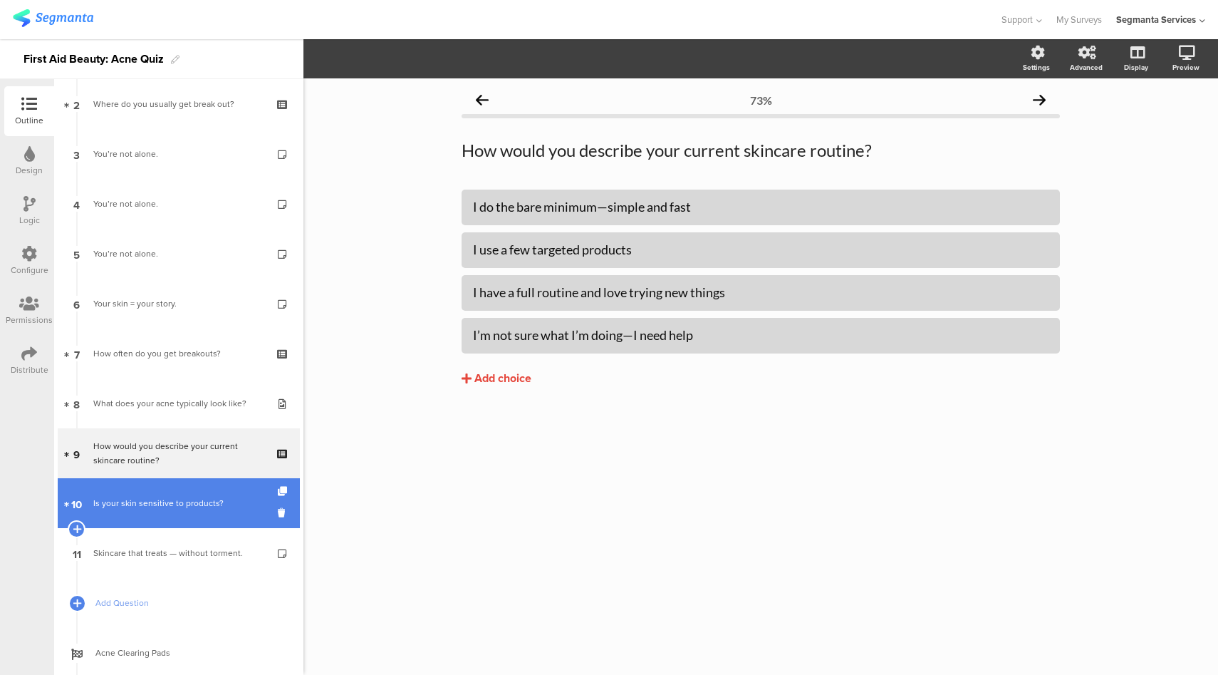
click at [172, 508] on div "Is your skin sensitive to products?" at bounding box center [178, 503] width 170 height 14
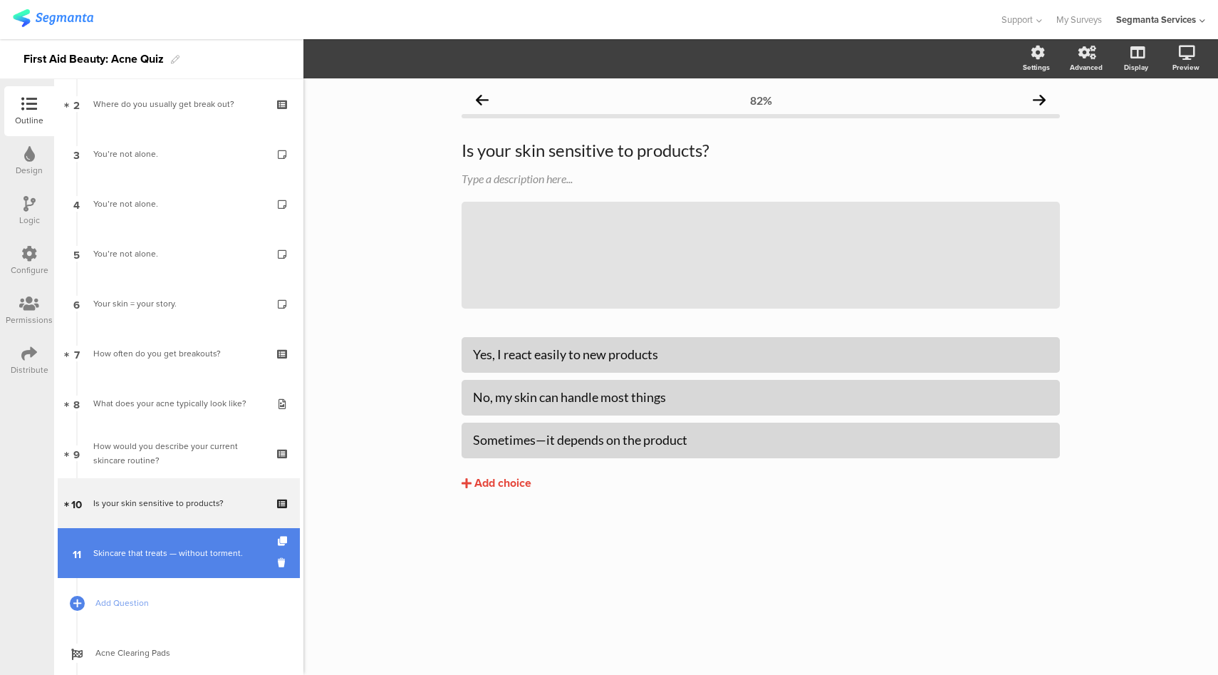
click at [177, 539] on link "11 Skincare that treats — without torment." at bounding box center [179, 553] width 242 height 50
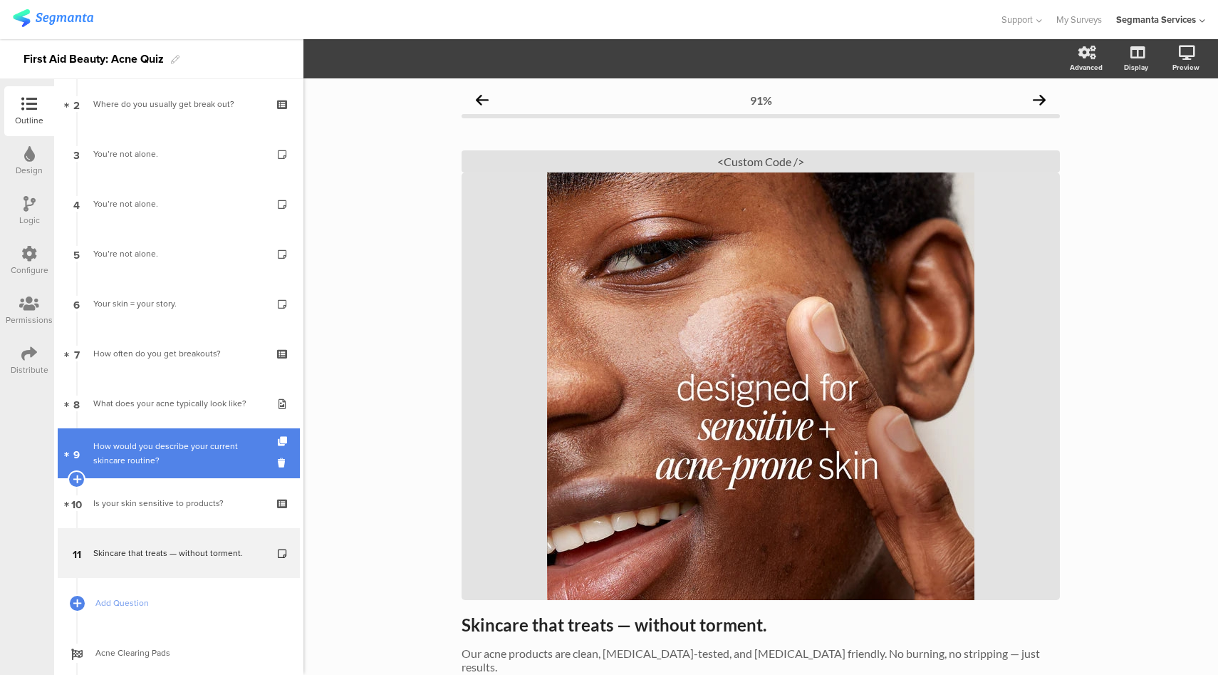
click at [177, 460] on div "How would you describe your current skincare routine?" at bounding box center [178, 453] width 170 height 29
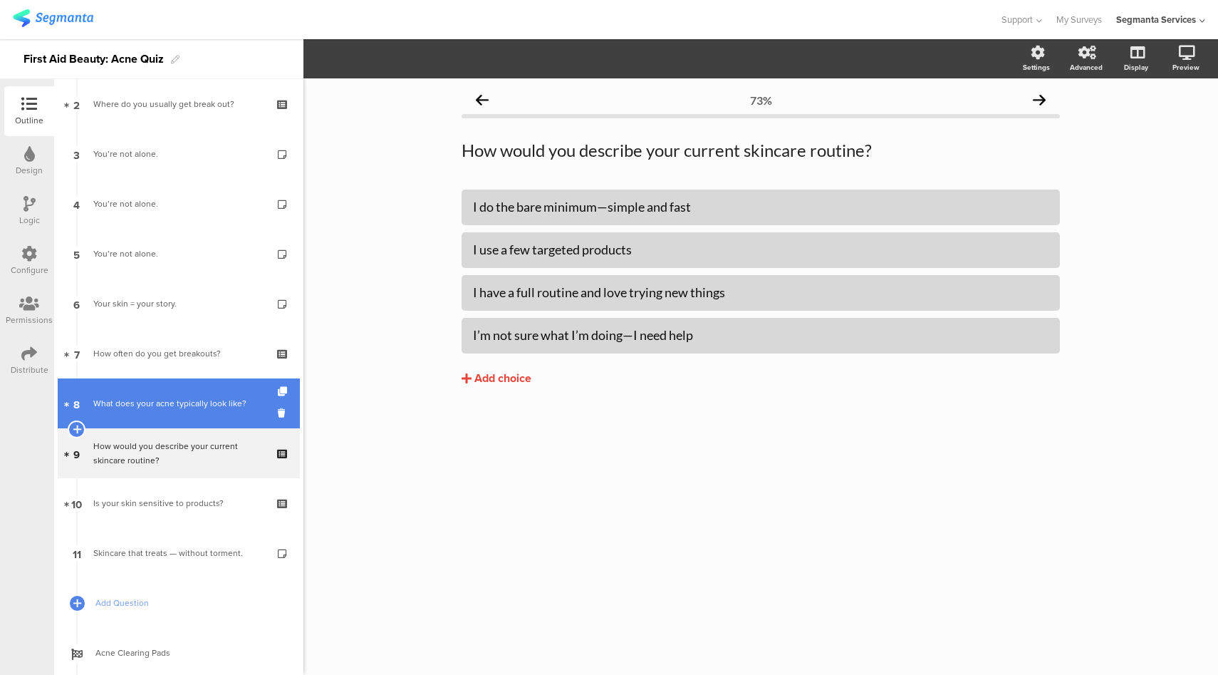
click at [182, 421] on link "8 What does your acne typically look like?" at bounding box center [179, 403] width 242 height 50
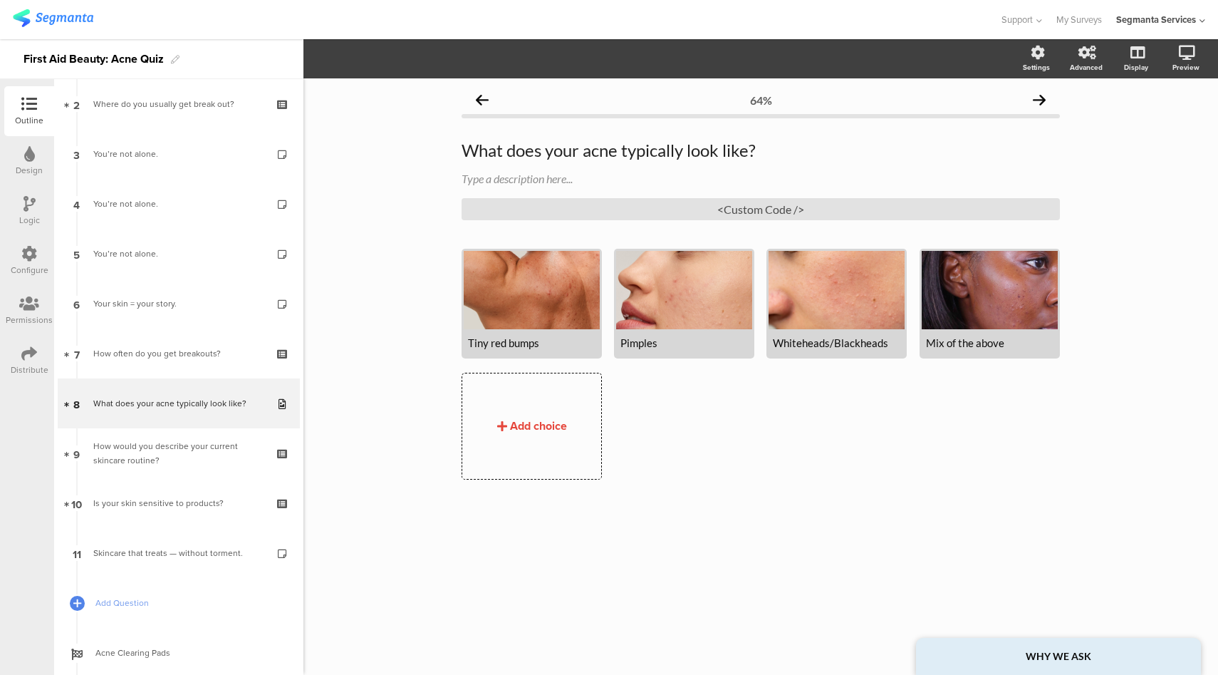
click at [864, 11] on div at bounding box center [500, 20] width 974 height 24
click at [1007, 321] on div at bounding box center [990, 290] width 136 height 78
click at [348, 59] on icon "button" at bounding box center [352, 58] width 11 height 11
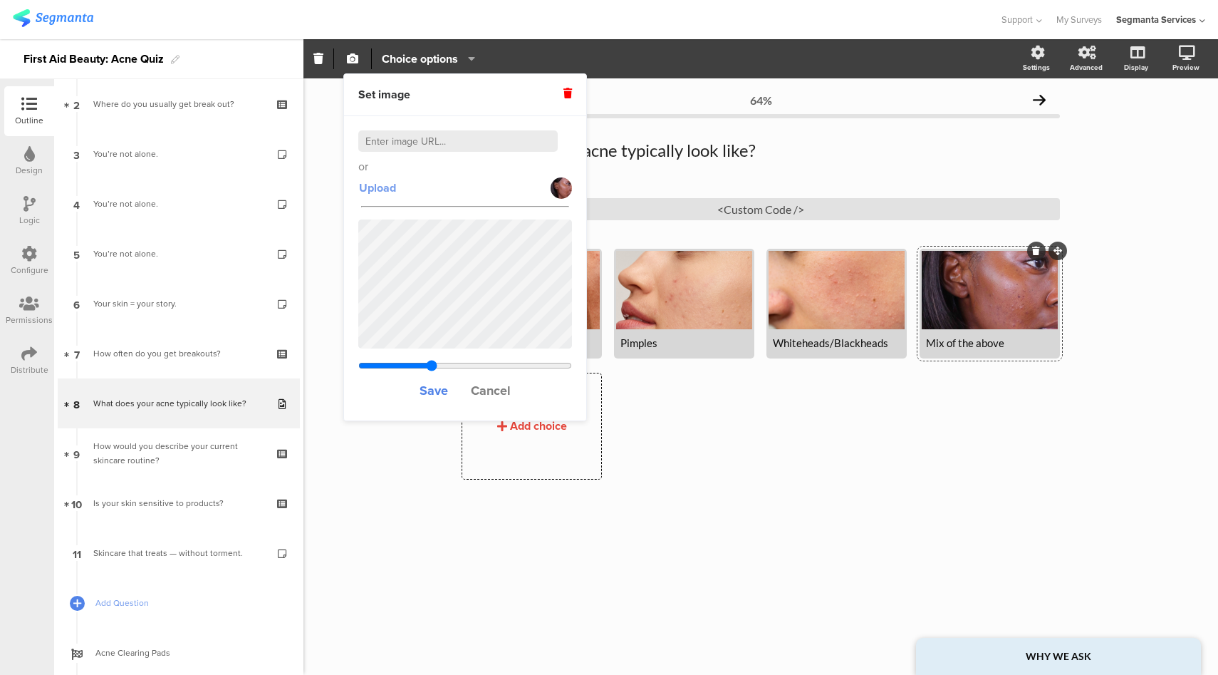
click at [385, 188] on span "Upload" at bounding box center [377, 188] width 37 height 16
type input "0.555777777777778"
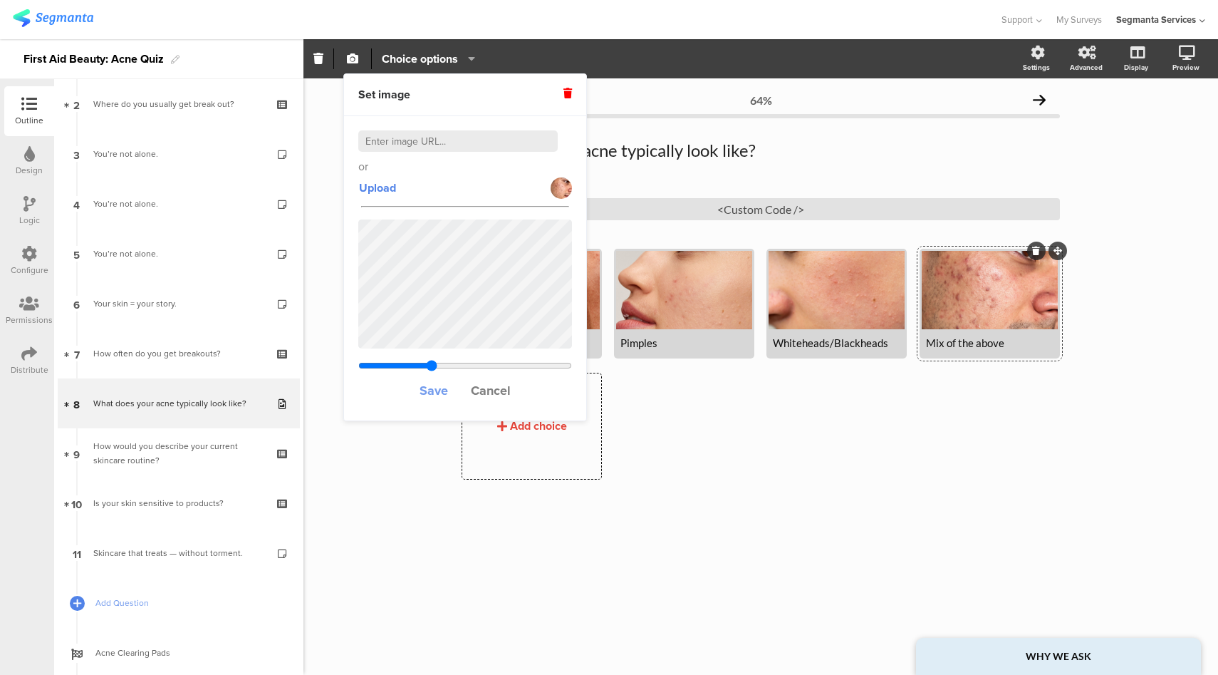
click at [434, 387] on span "Save" at bounding box center [434, 390] width 29 height 19
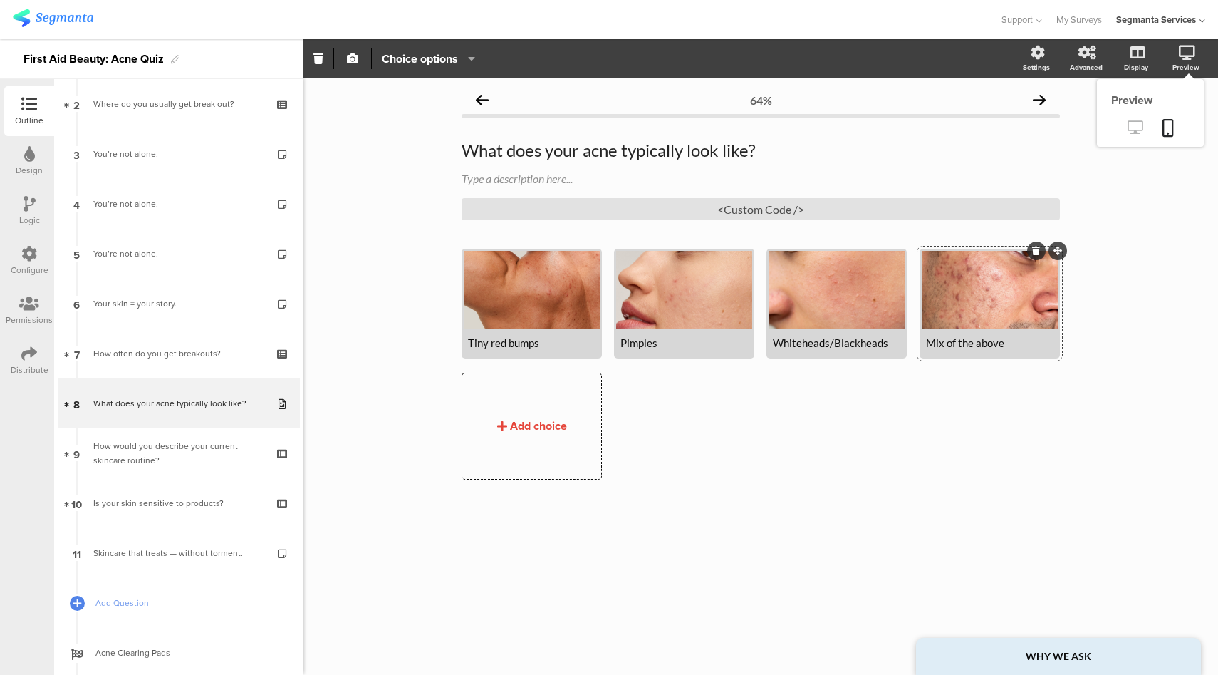
click at [1140, 123] on icon at bounding box center [1135, 127] width 15 height 14
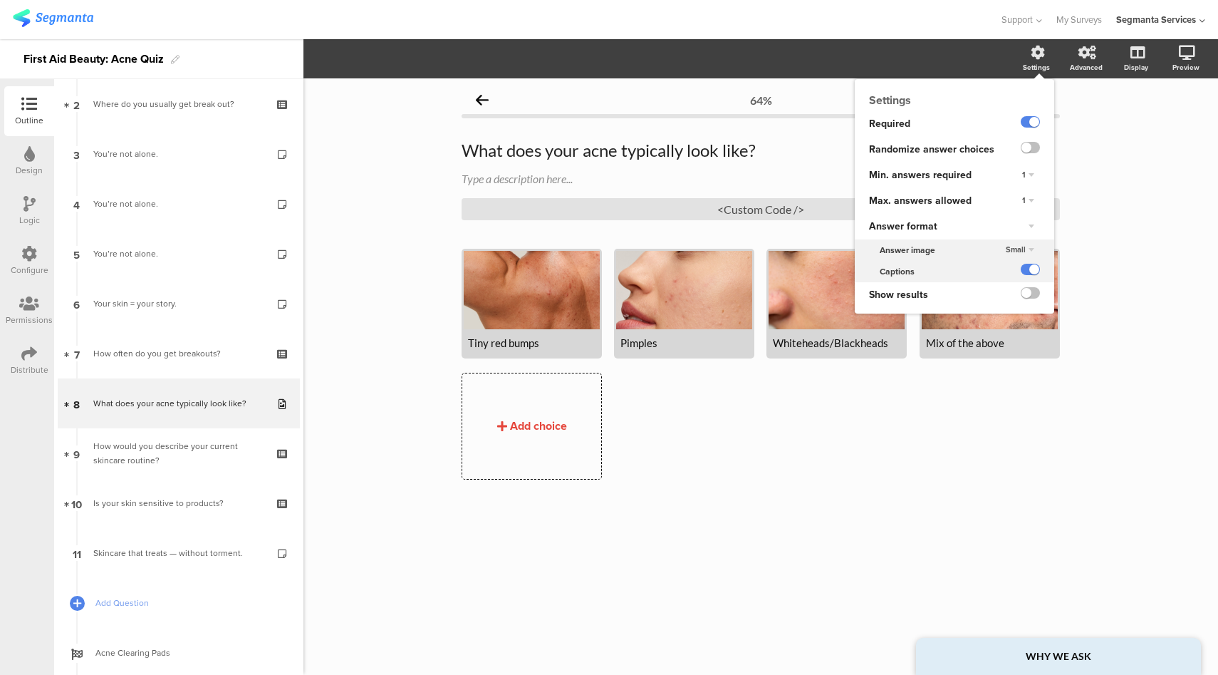
click at [1024, 250] on span "Small" at bounding box center [1016, 249] width 20 height 11
click at [1014, 271] on div "Medium" at bounding box center [1008, 278] width 84 height 15
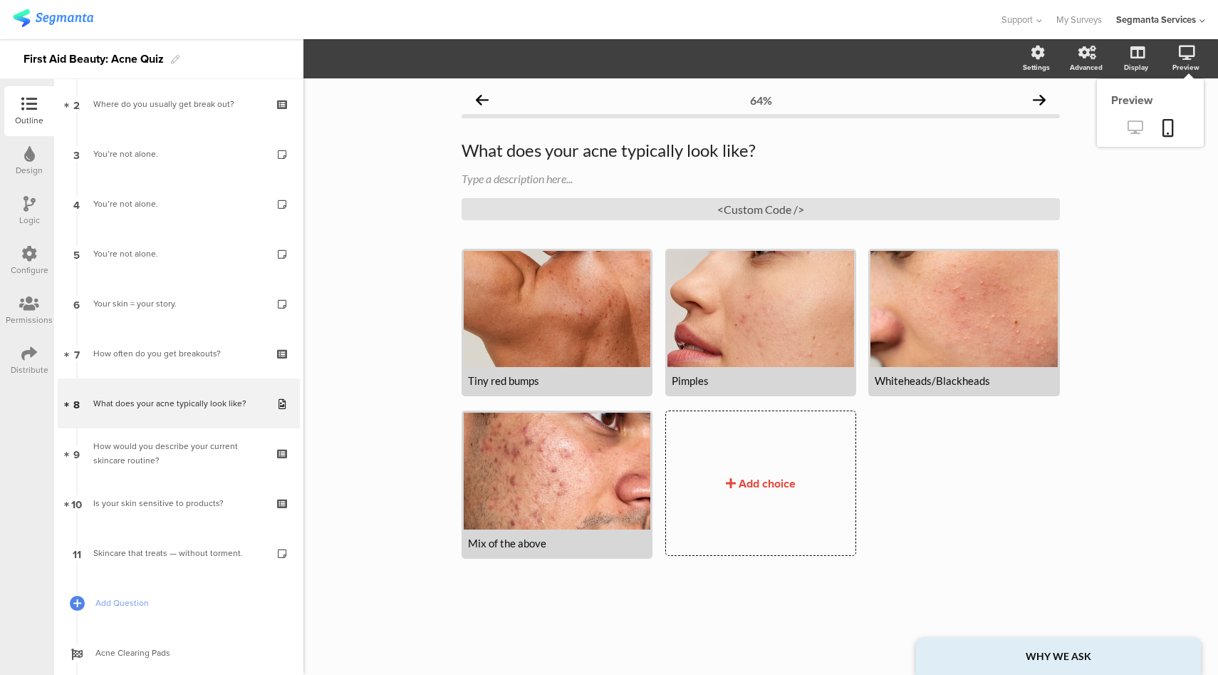
click at [1142, 131] on icon at bounding box center [1135, 127] width 15 height 14
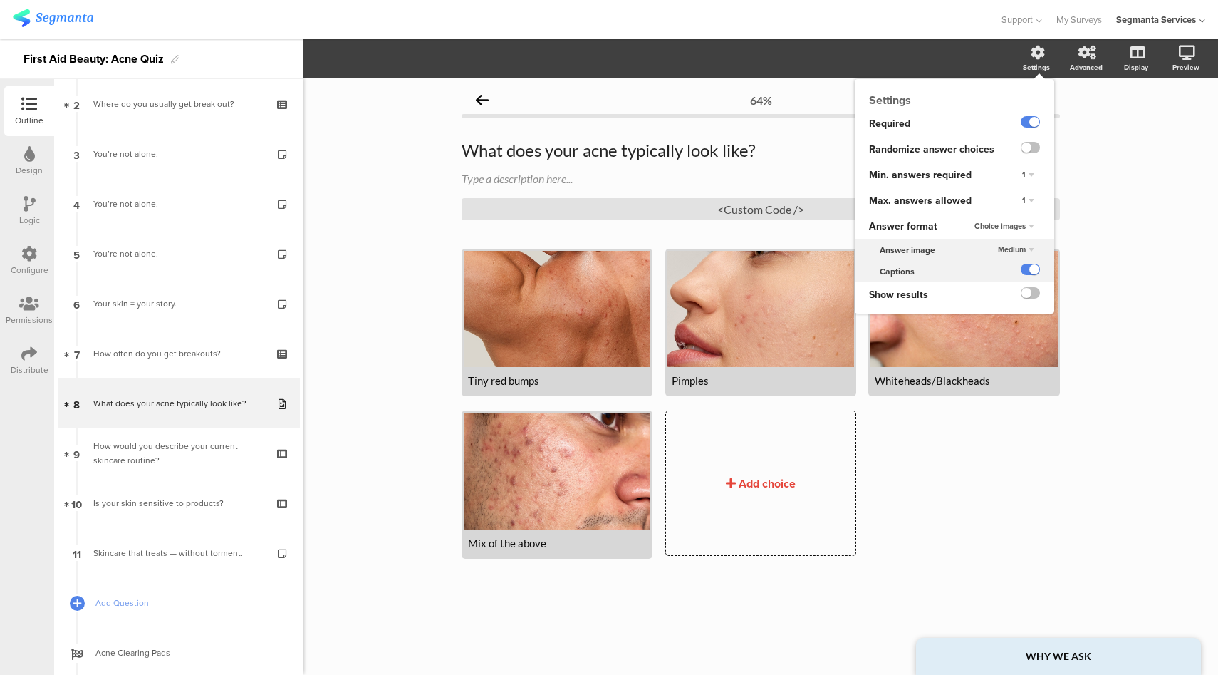
click at [1018, 249] on span "Medium" at bounding box center [1012, 249] width 28 height 11
click at [1006, 266] on div "Small" at bounding box center [1008, 263] width 84 height 15
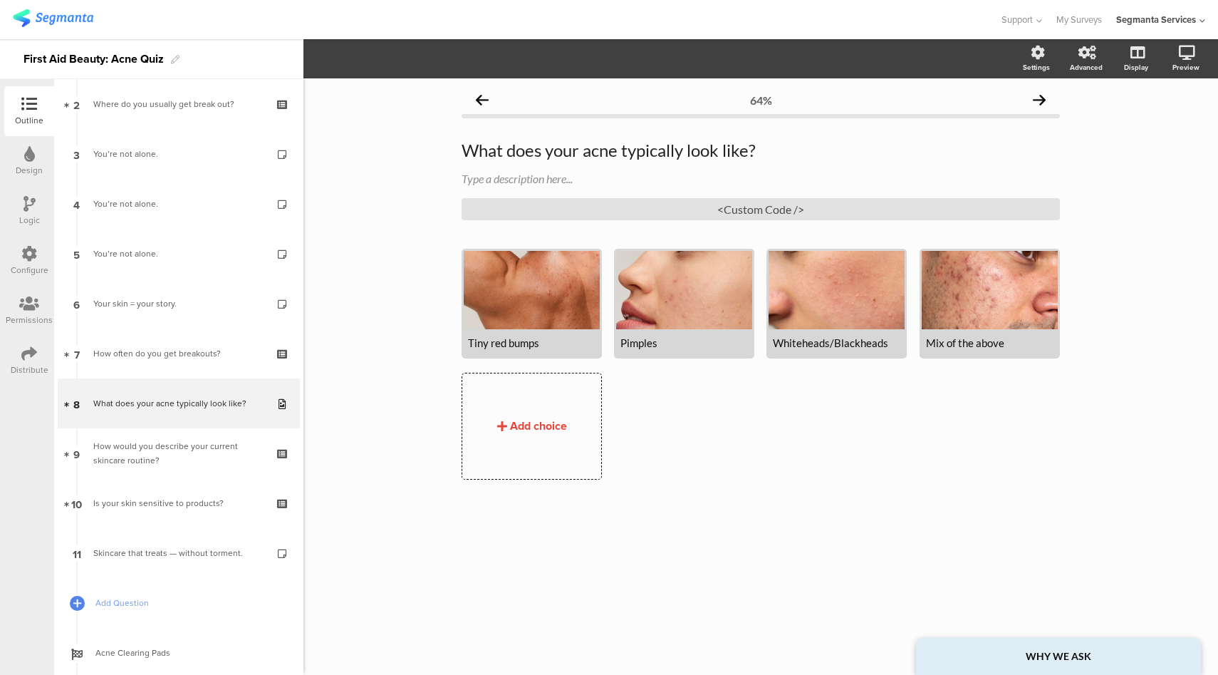
click at [1163, 286] on div "64% What does your acne typically look like? What does your acne typically look…" at bounding box center [761, 376] width 915 height 596
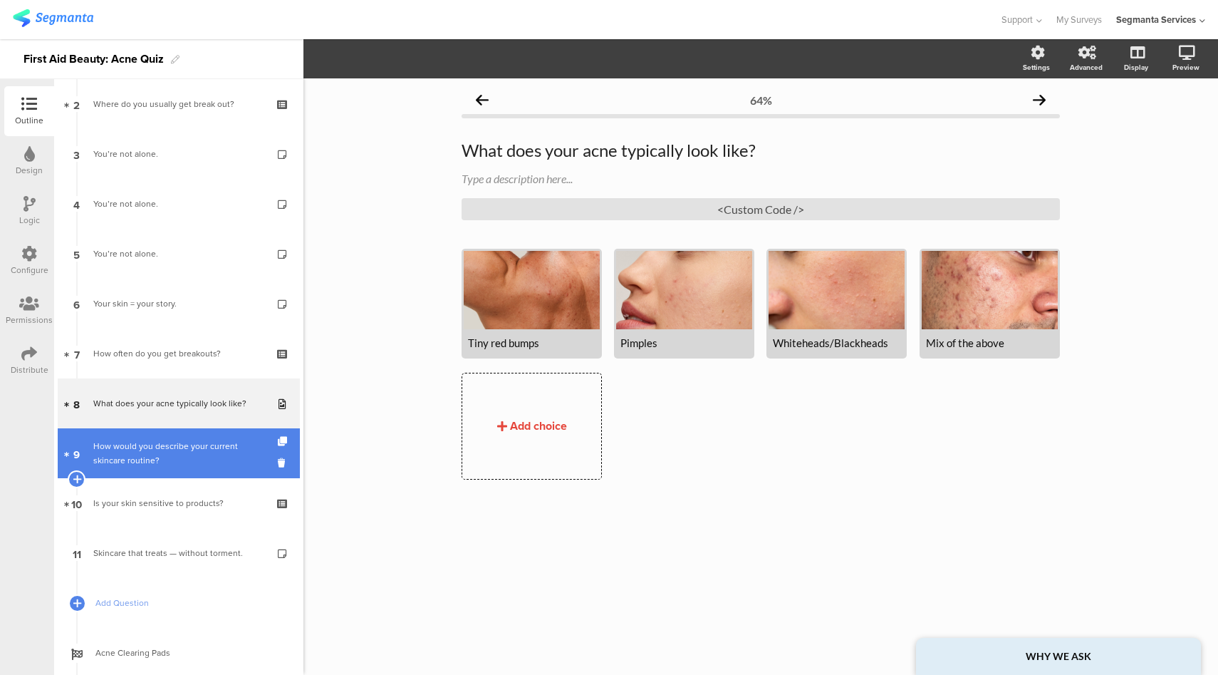
click at [200, 445] on div "How would you describe your current skincare routine?" at bounding box center [178, 453] width 170 height 29
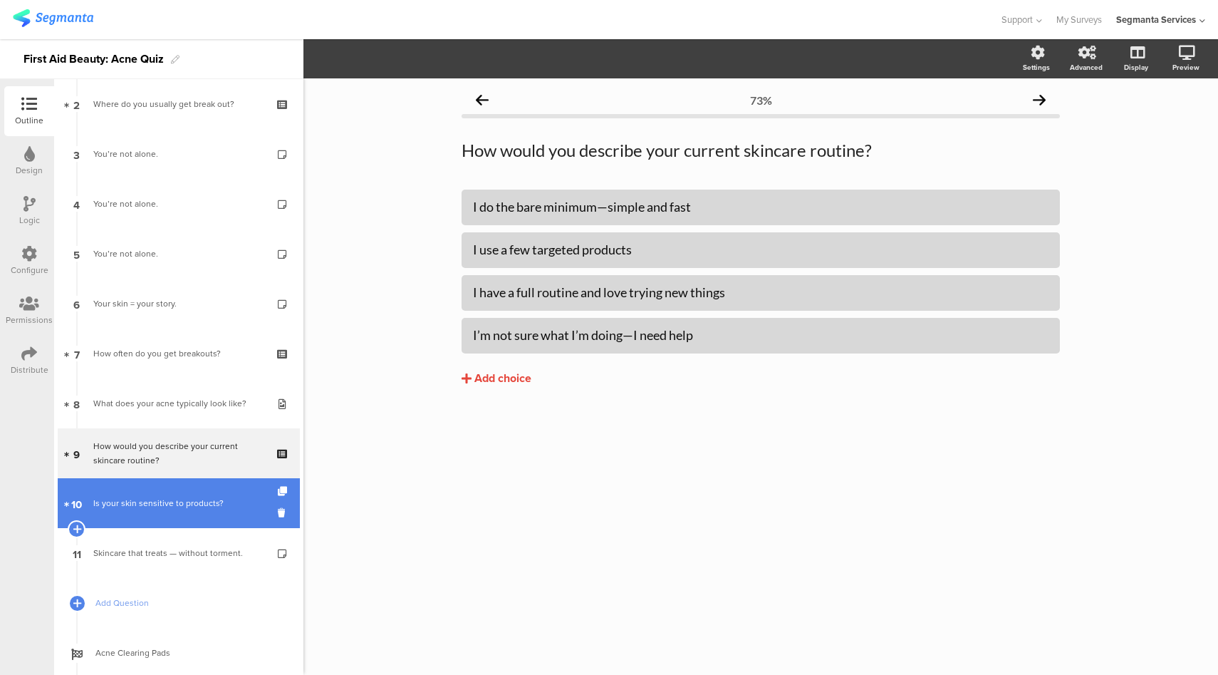
click at [178, 501] on div "Is your skin sensitive to products?" at bounding box center [178, 503] width 170 height 14
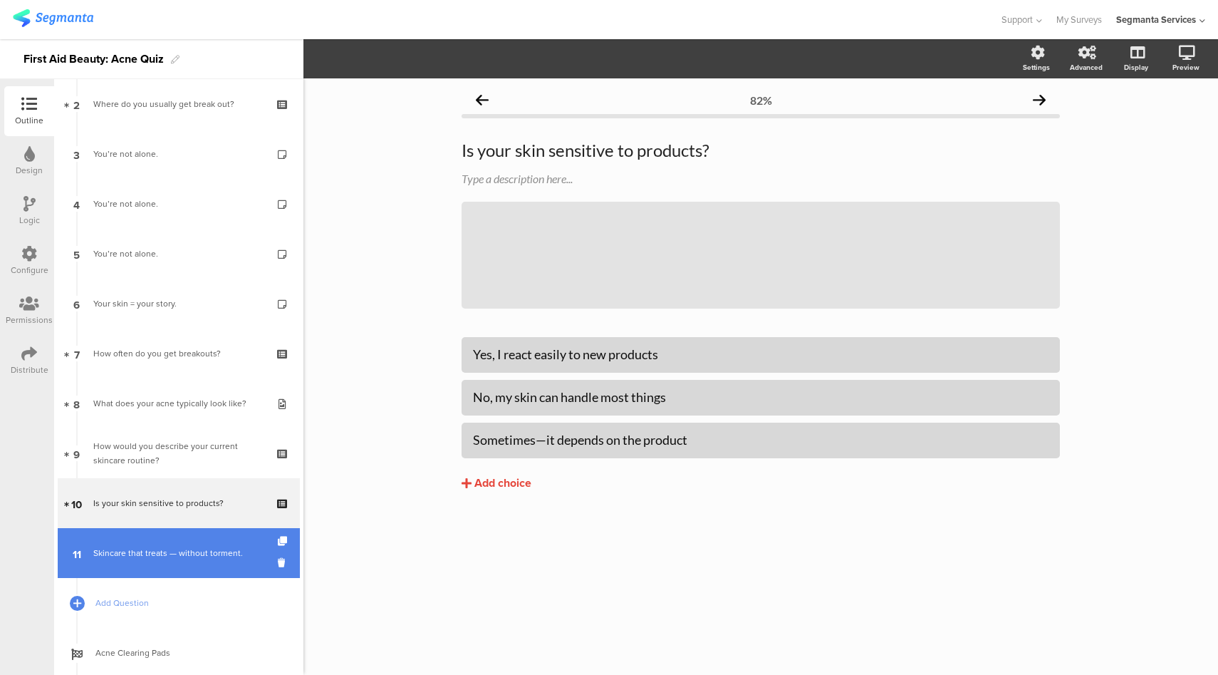
click at [168, 549] on div "Skincare that treats — without torment." at bounding box center [178, 553] width 170 height 14
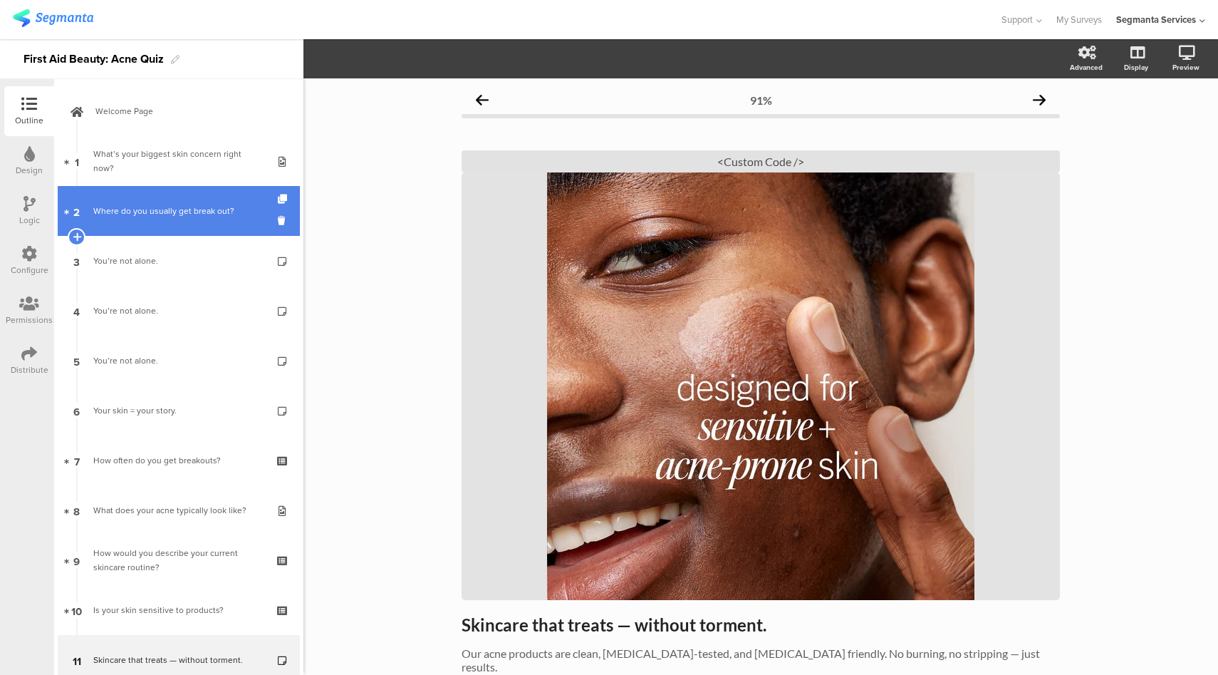
click at [192, 207] on div "Where do you usually get break out?" at bounding box center [178, 211] width 170 height 14
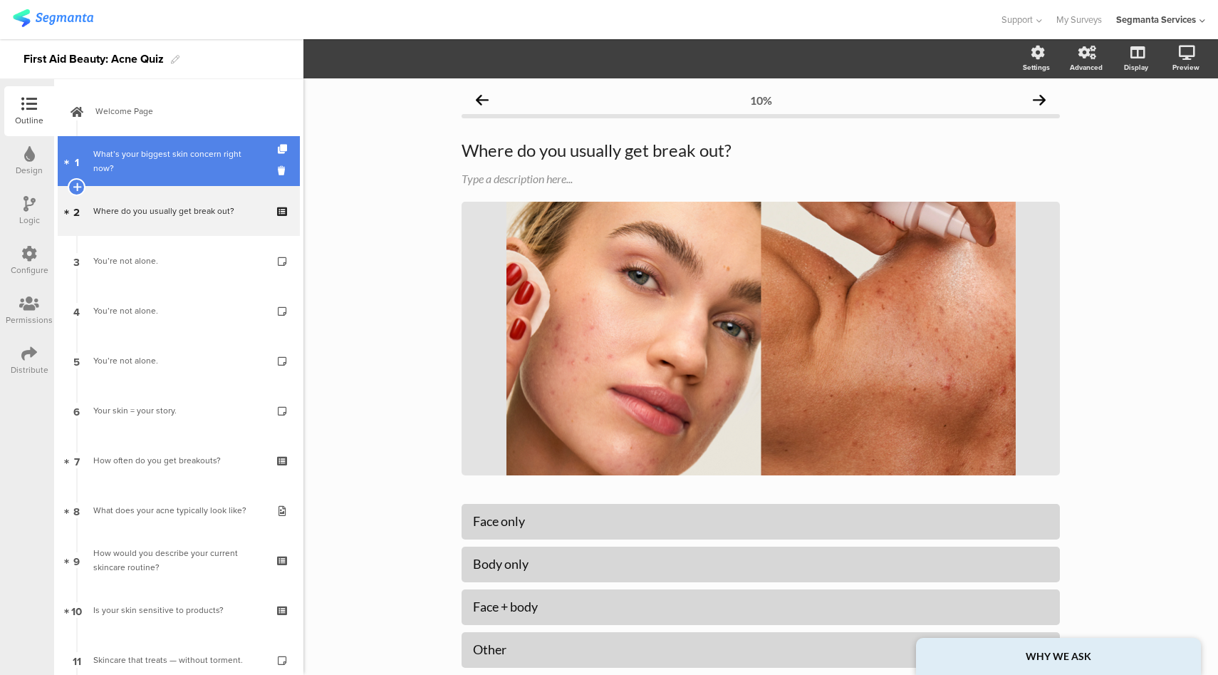
click at [200, 158] on div "What’s your biggest skin concern right now?" at bounding box center [178, 161] width 170 height 29
